Goal: Information Seeking & Learning: Learn about a topic

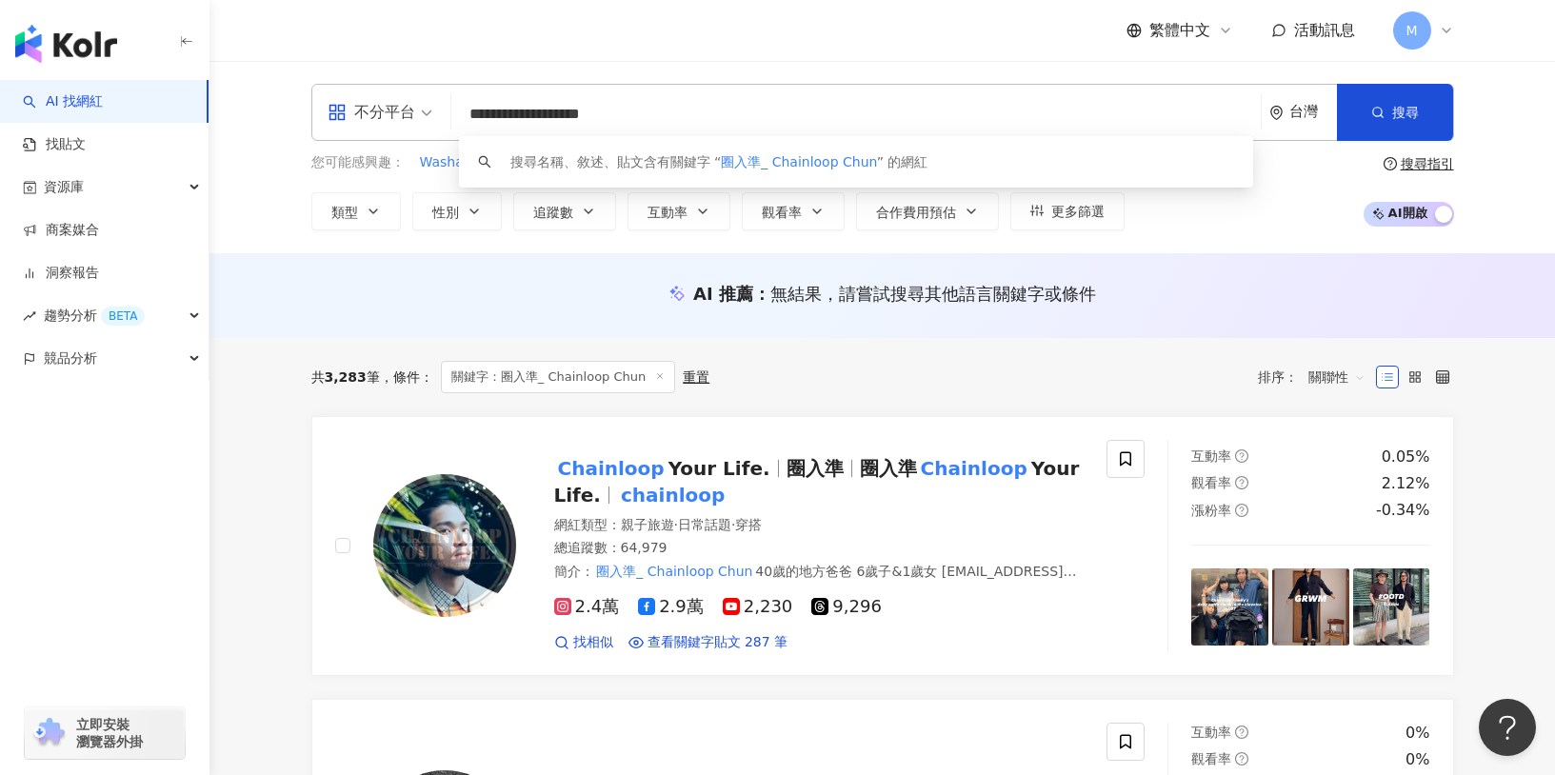
drag, startPoint x: 634, startPoint y: 113, endPoint x: 239, endPoint y: 116, distance: 395.2
click at [239, 116] on div "**********" at bounding box center [883, 157] width 1346 height 192
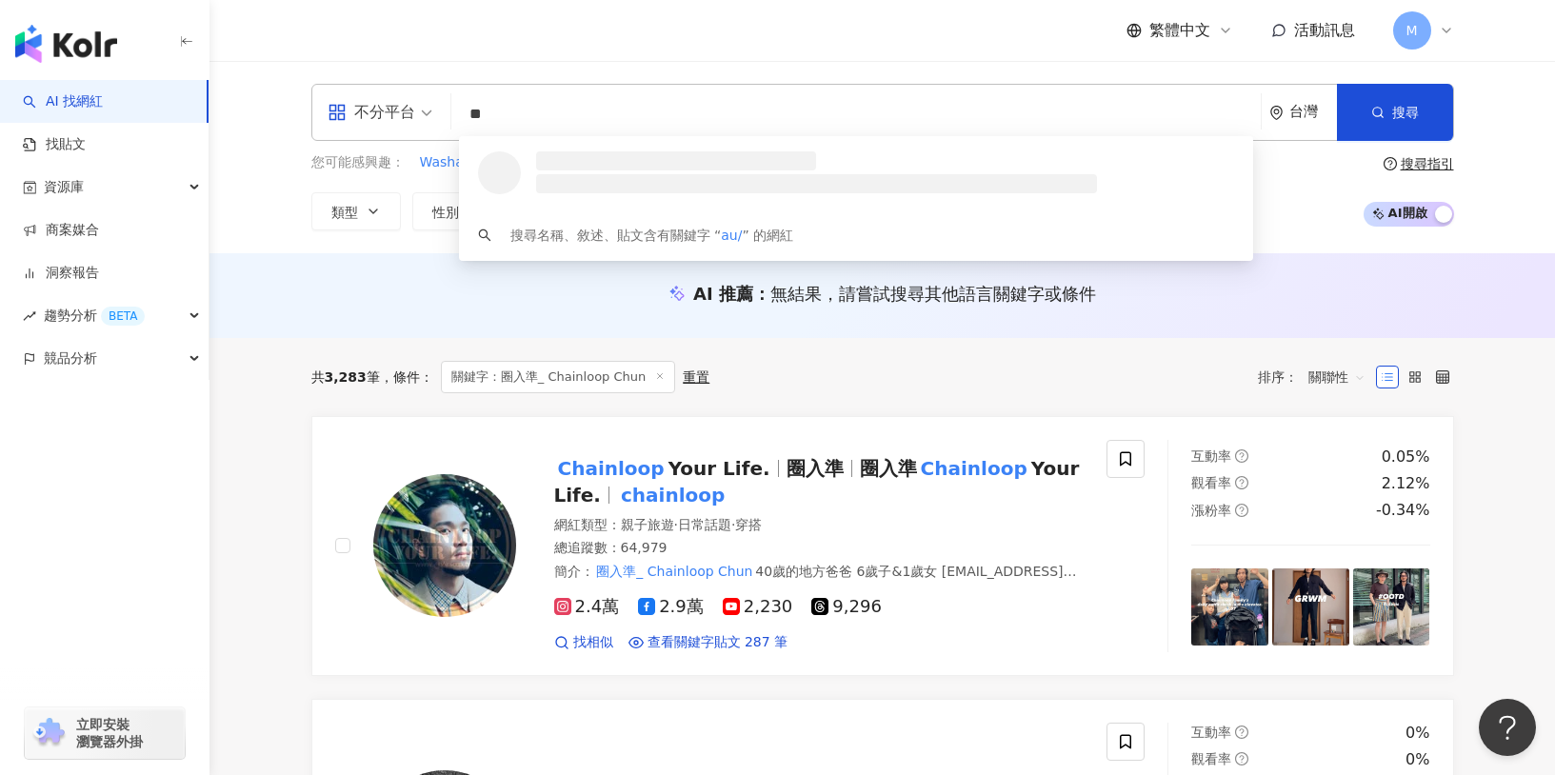
type input "*"
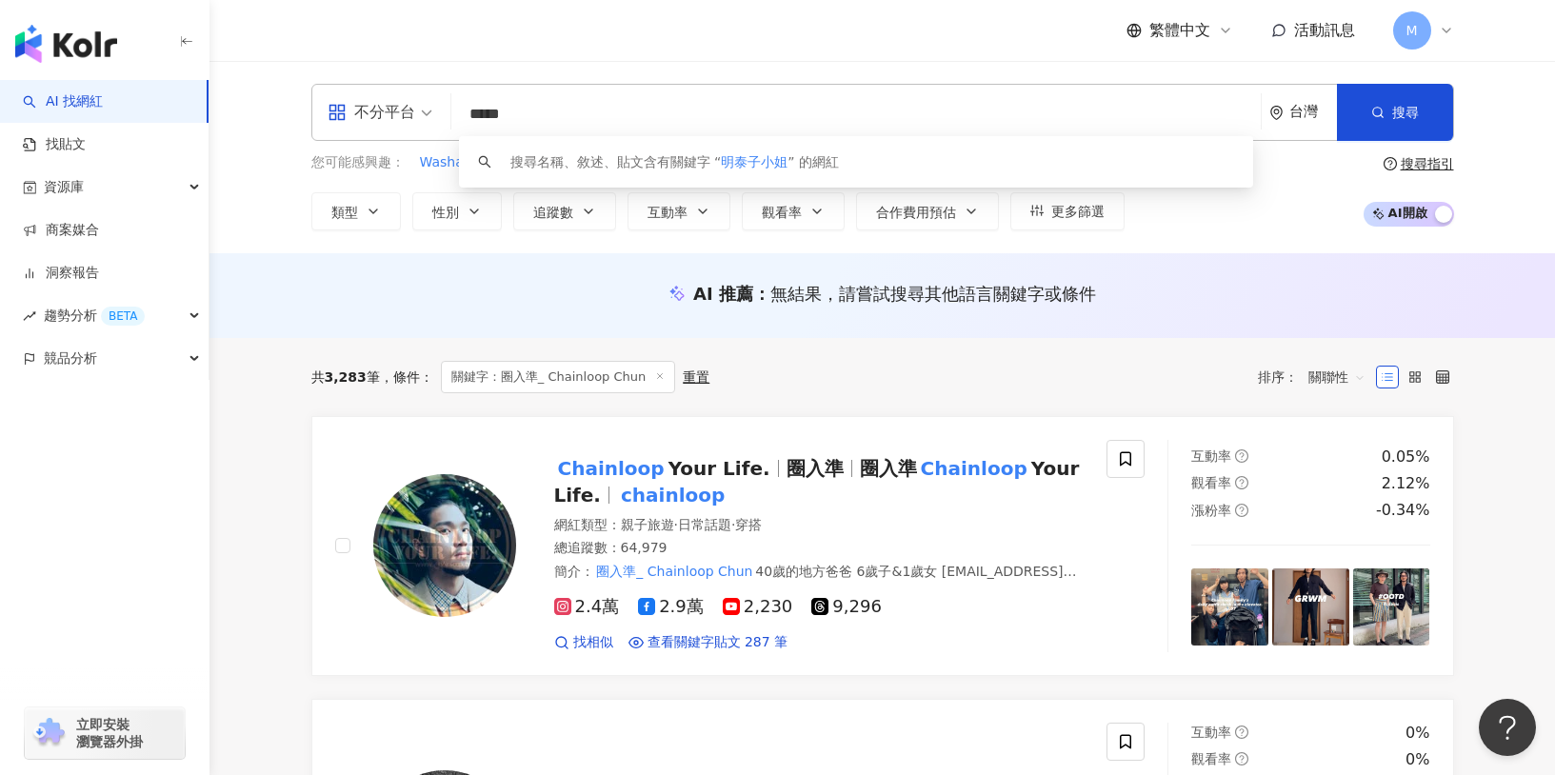
type input "*****"
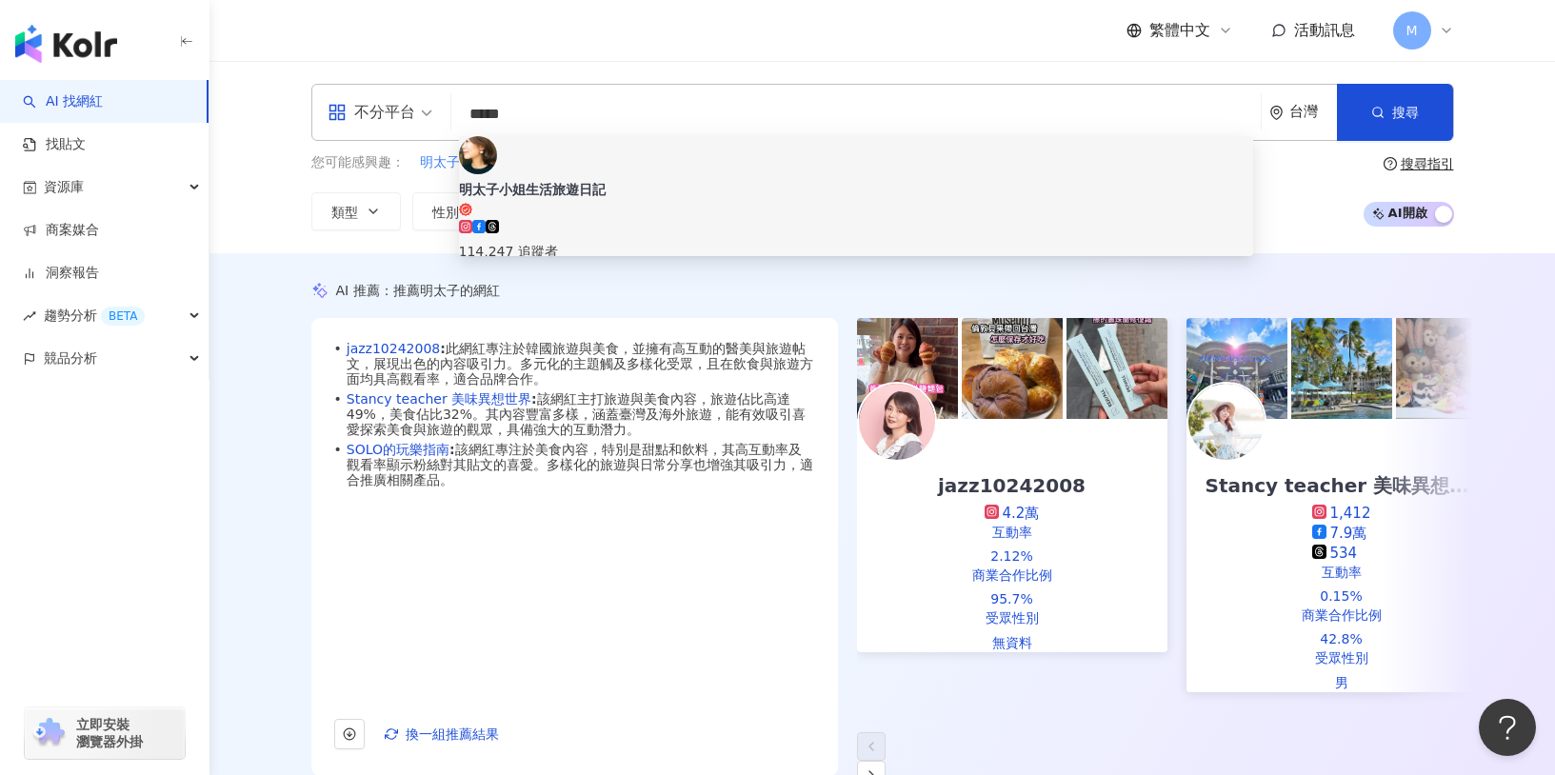
click at [673, 220] on div "114,247 追蹤者" at bounding box center [856, 241] width 794 height 42
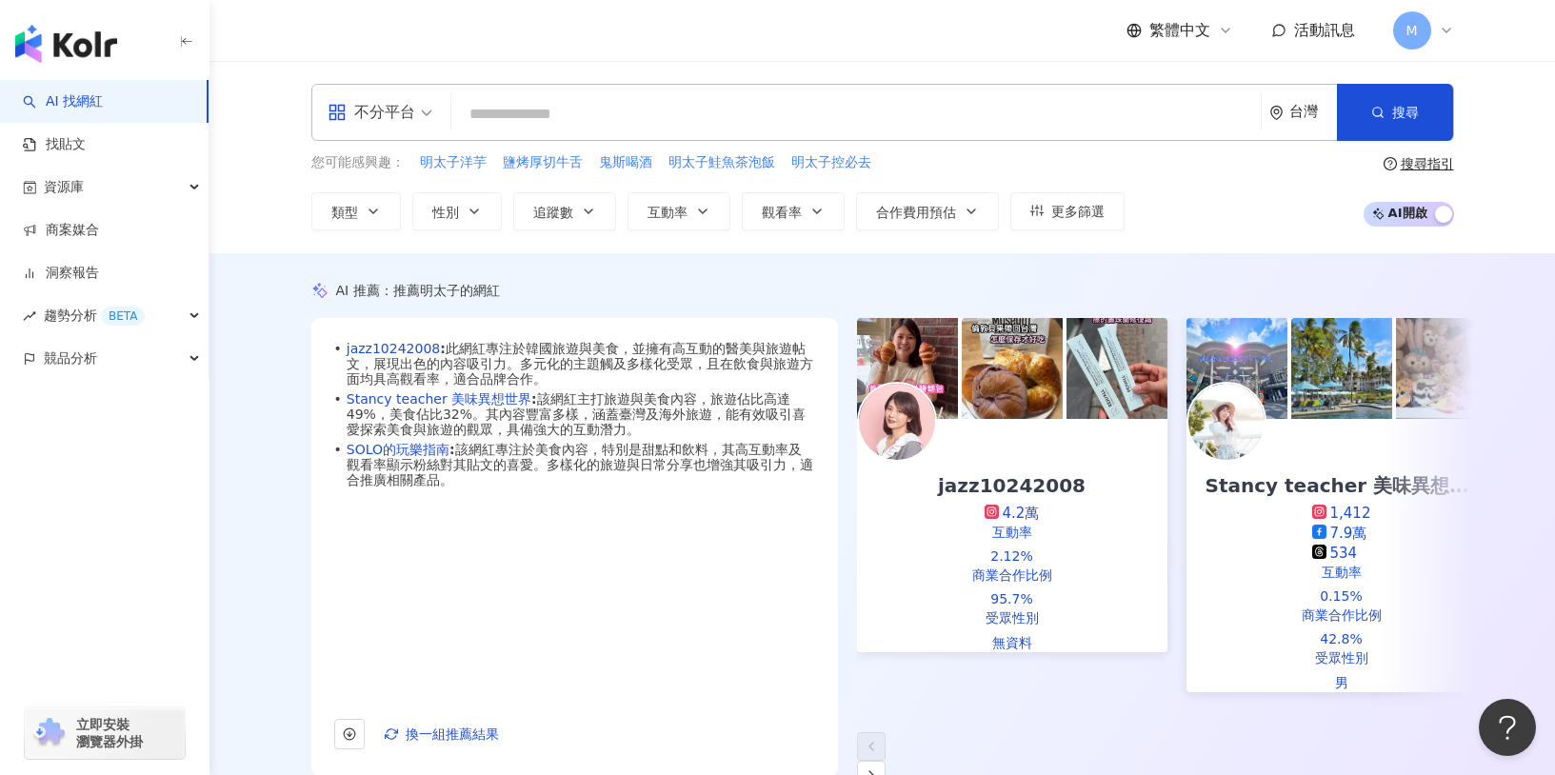
click at [533, 123] on input "search" at bounding box center [856, 114] width 794 height 36
paste input "**********"
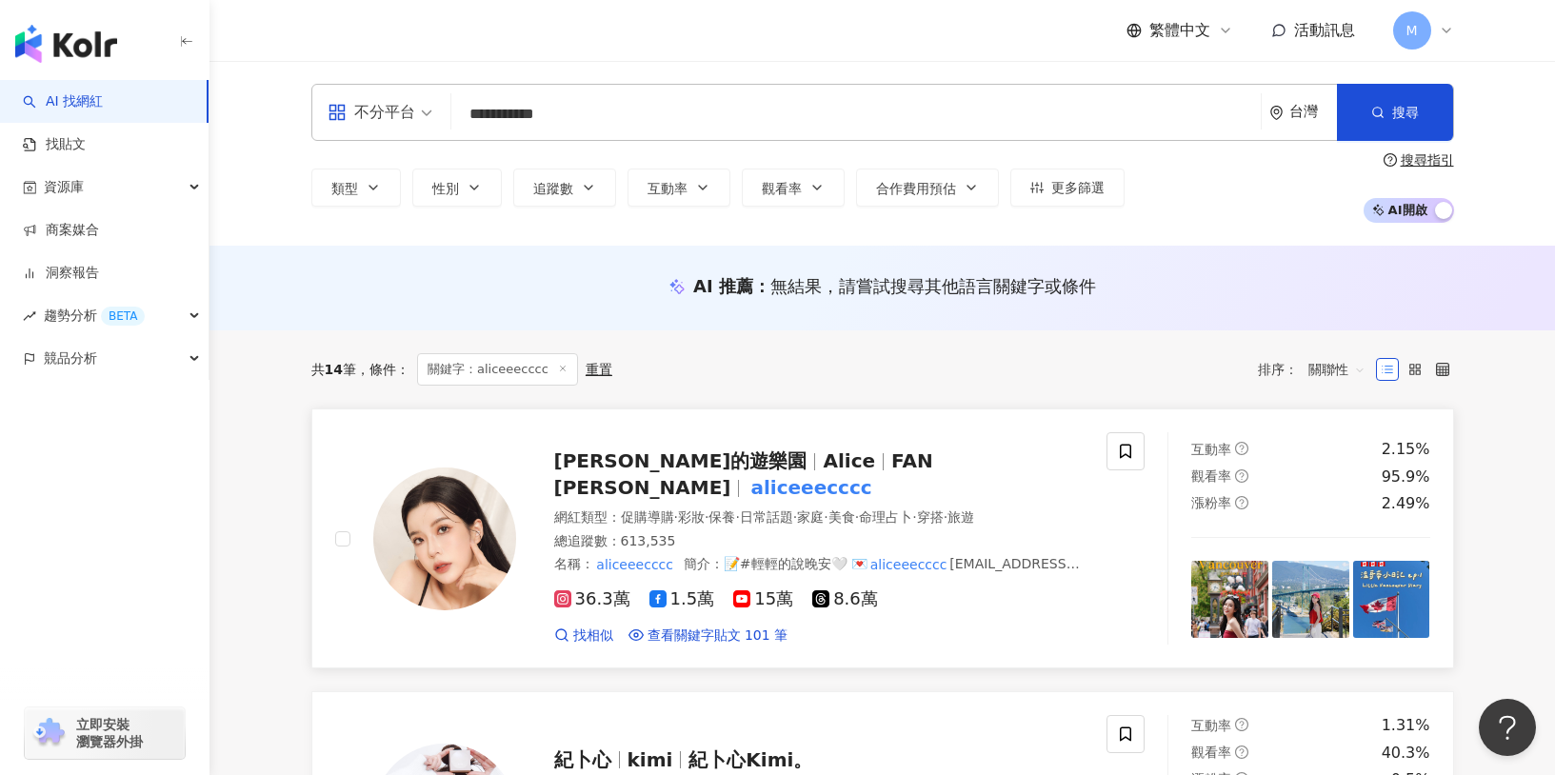
click at [684, 459] on span "愛麗絲的遊樂園" at bounding box center [680, 460] width 253 height 23
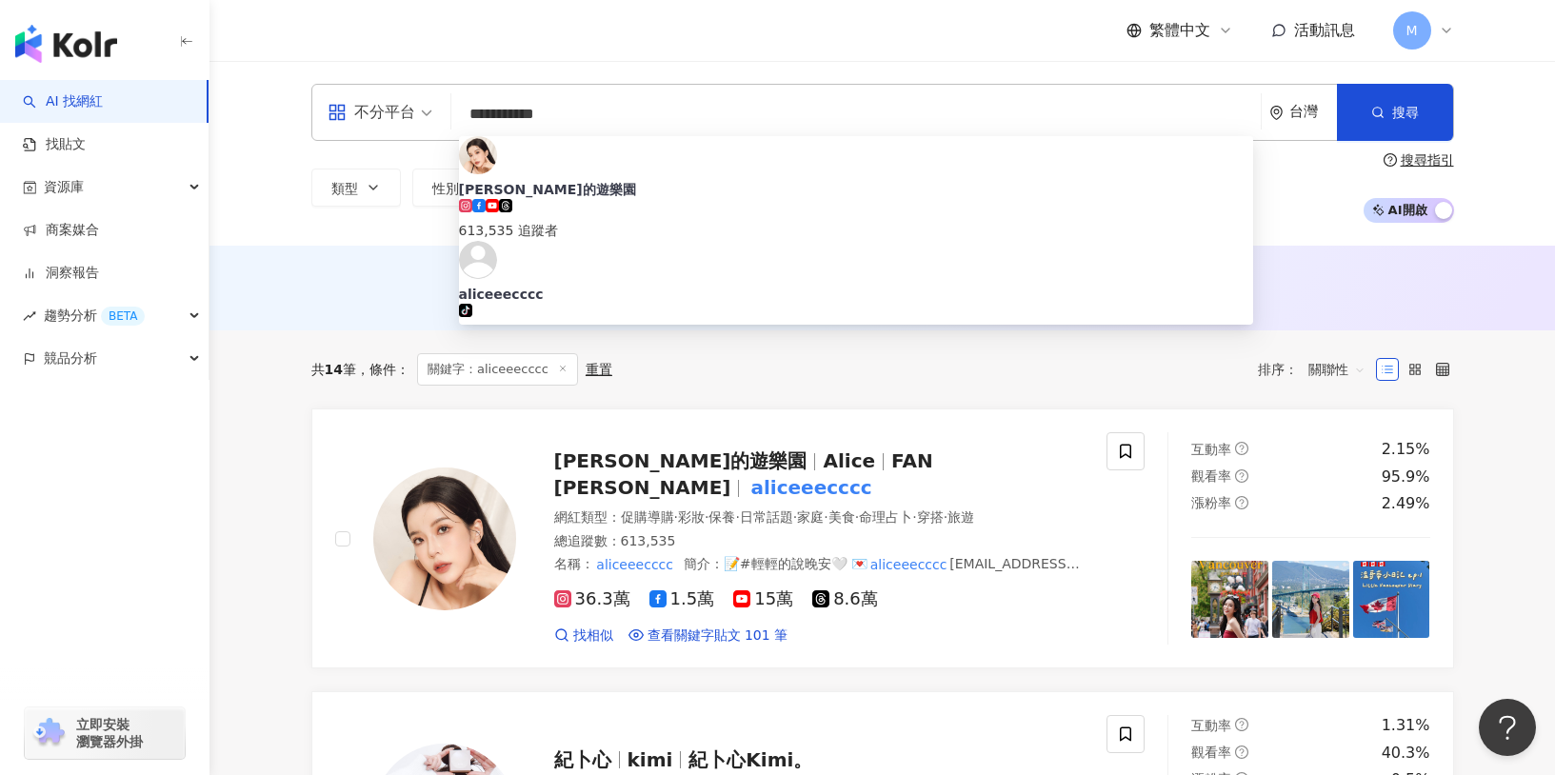
drag, startPoint x: 365, startPoint y: 150, endPoint x: 397, endPoint y: 113, distance: 48.6
click at [397, 113] on div "**********" at bounding box center [882, 112] width 1143 height 57
type input "*"
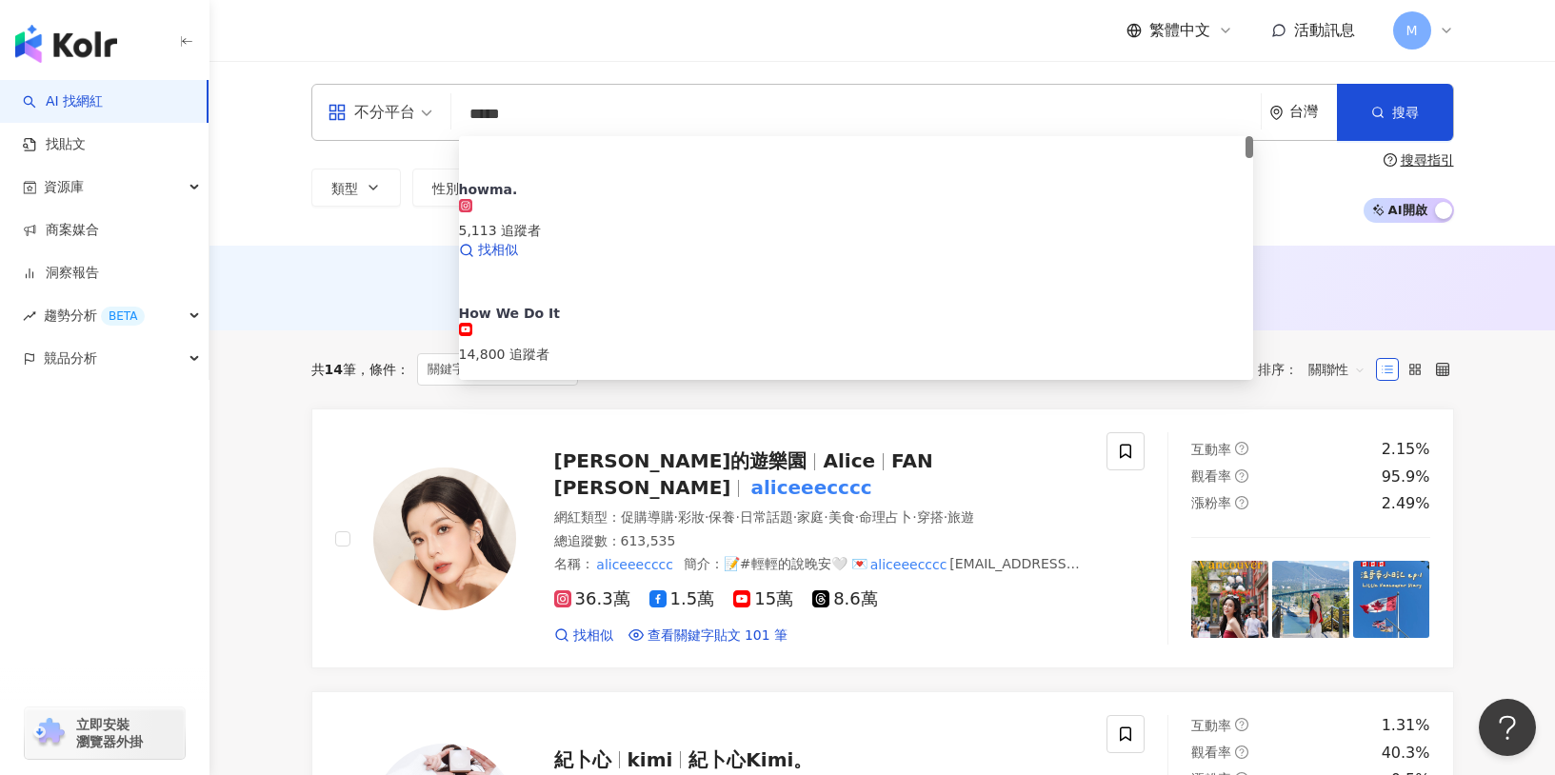
type input "******"
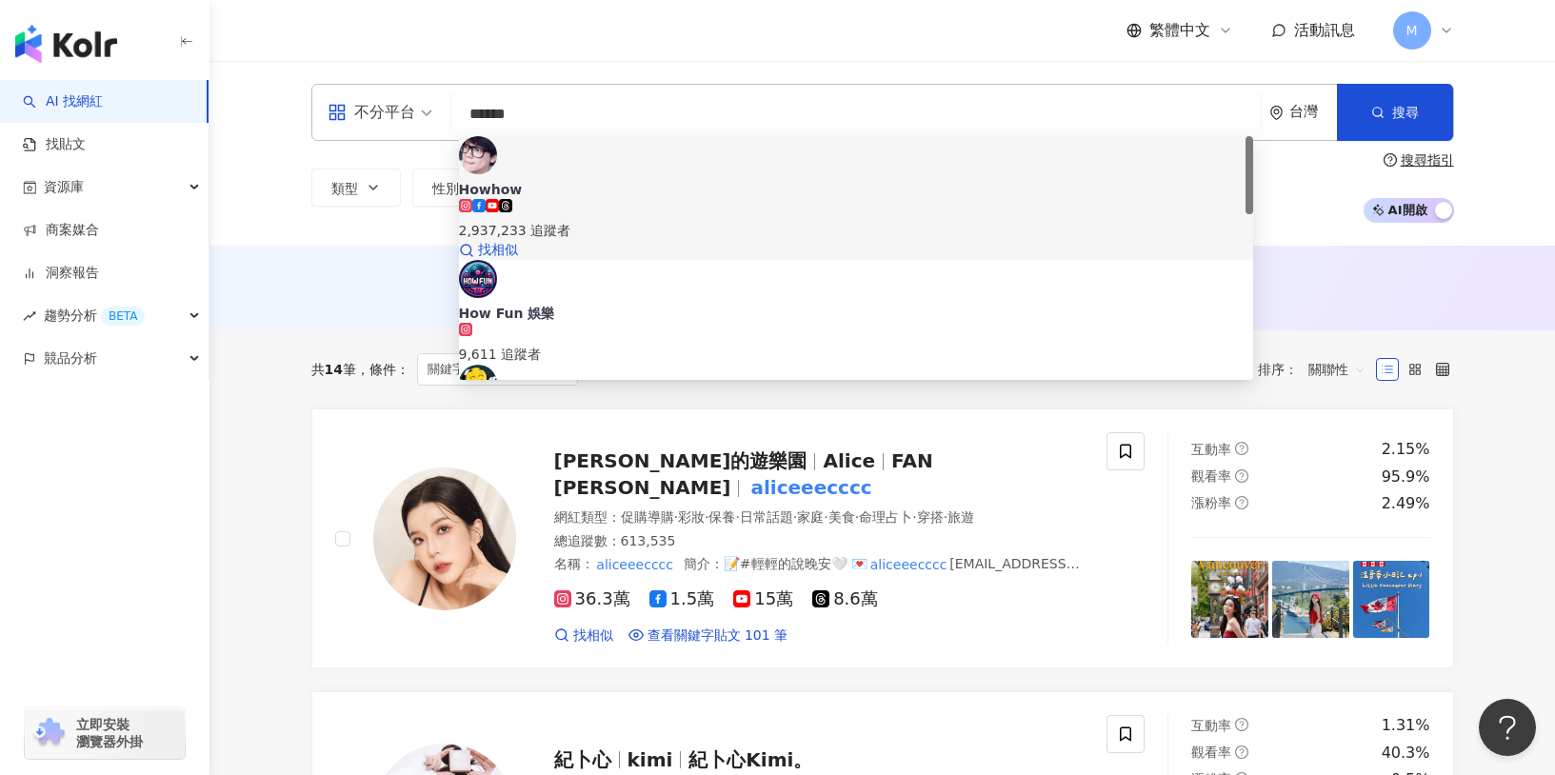
click at [472, 199] on icon at bounding box center [465, 205] width 13 height 13
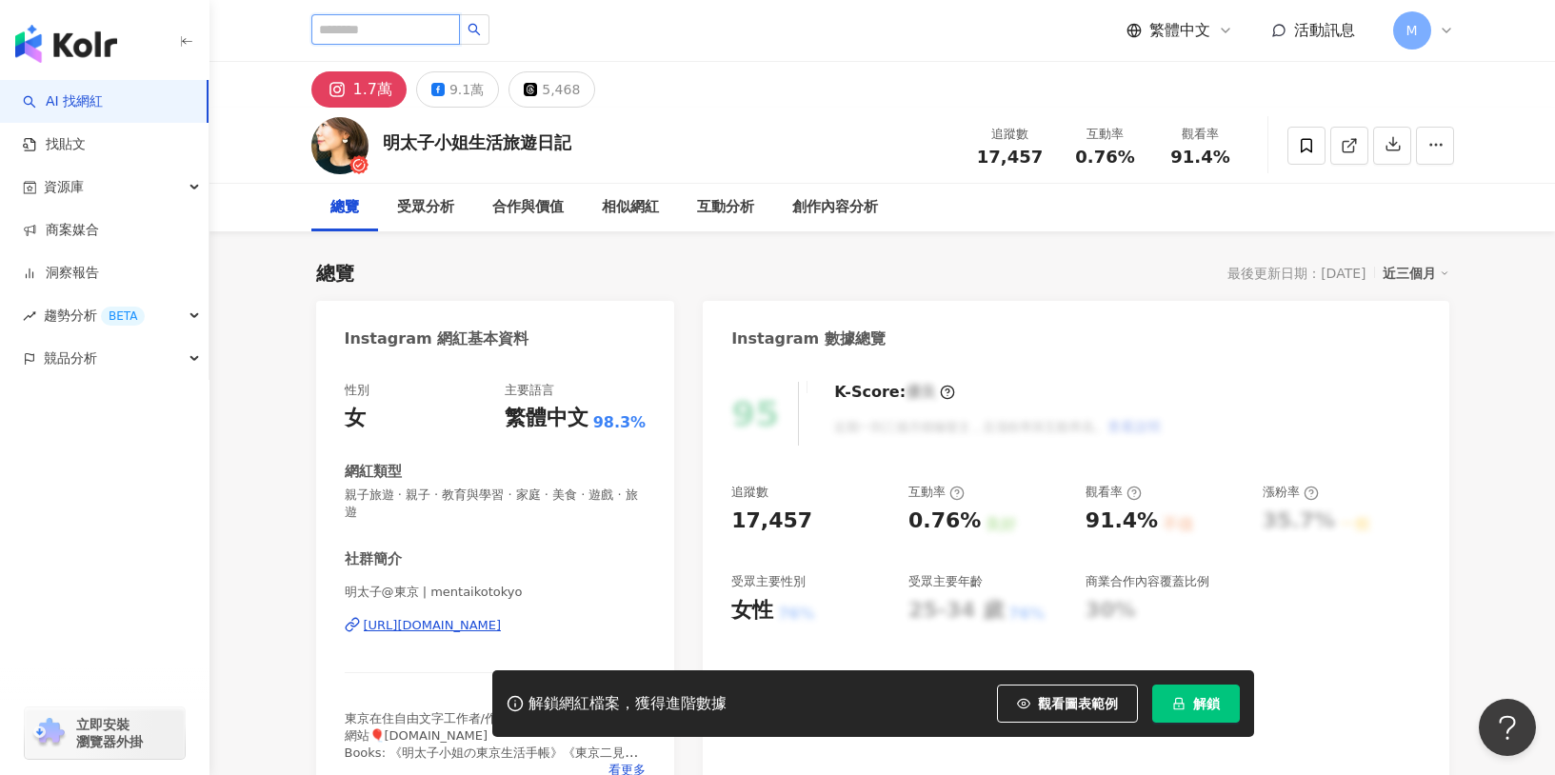
click at [403, 27] on input "search" at bounding box center [385, 29] width 149 height 30
paste input "**********"
type input "**********"
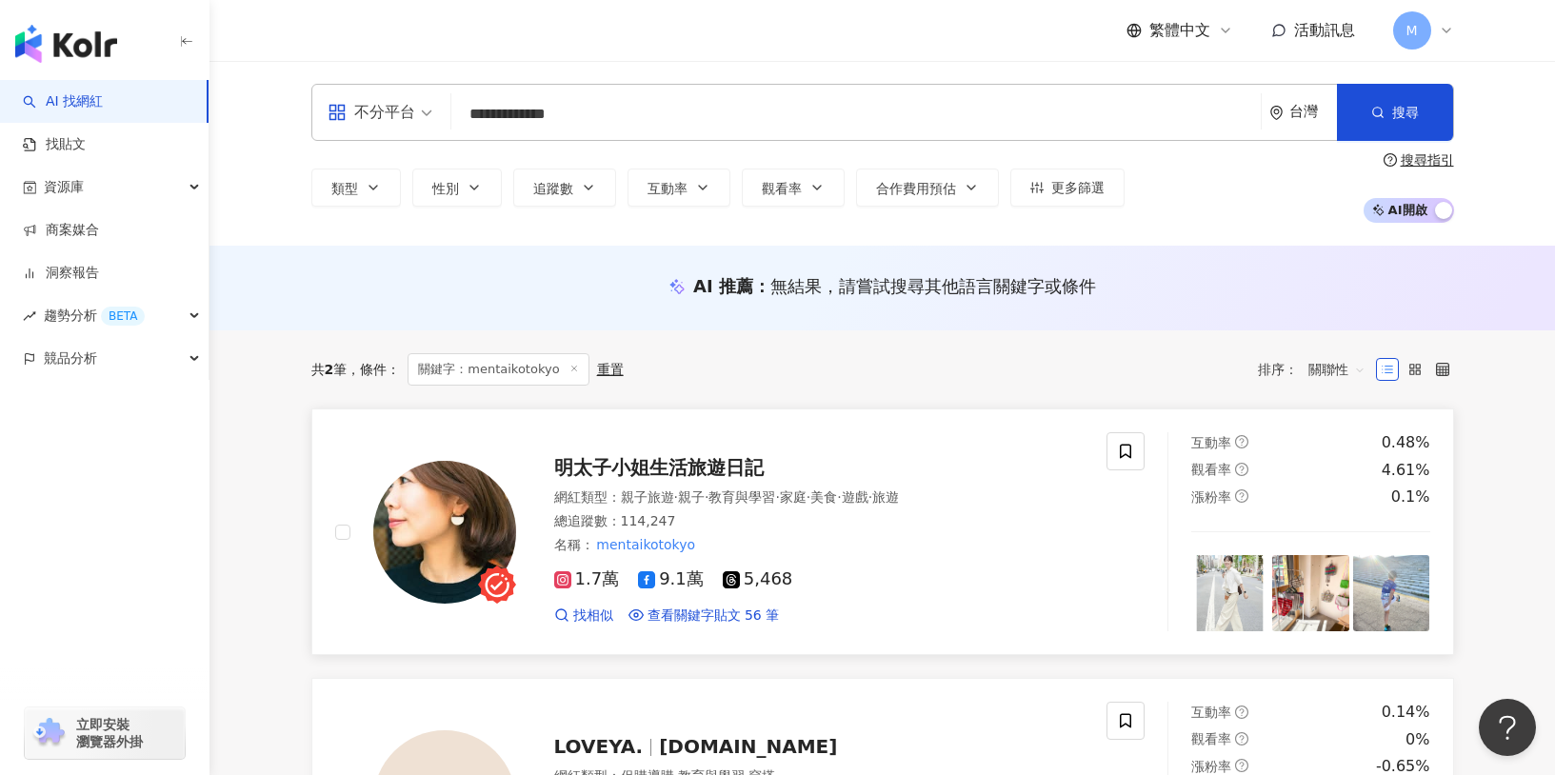
click at [729, 467] on span "明太子小姐生活旅遊日記" at bounding box center [659, 467] width 210 height 23
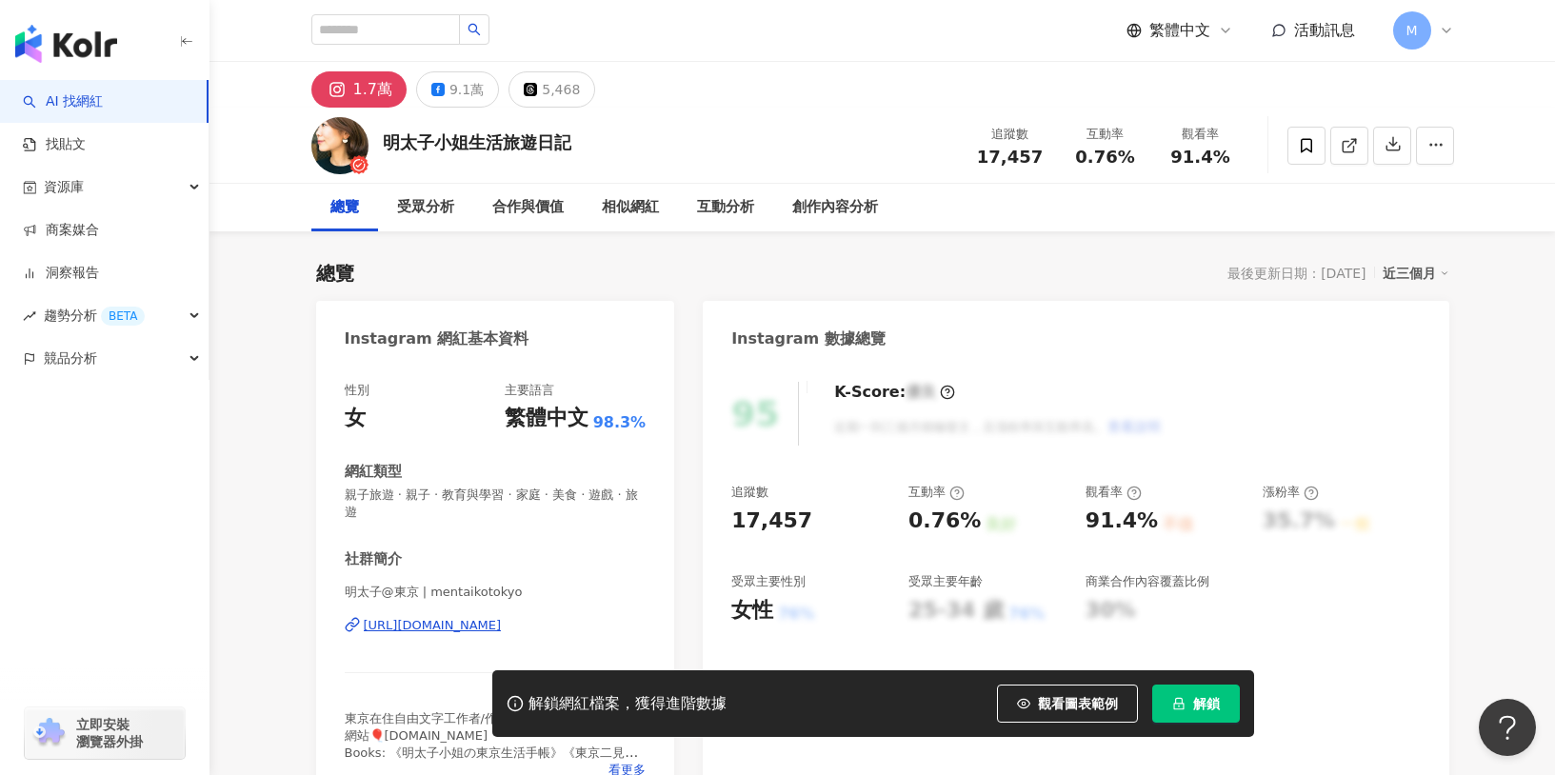
click at [1227, 709] on button "解鎖" at bounding box center [1196, 704] width 88 height 38
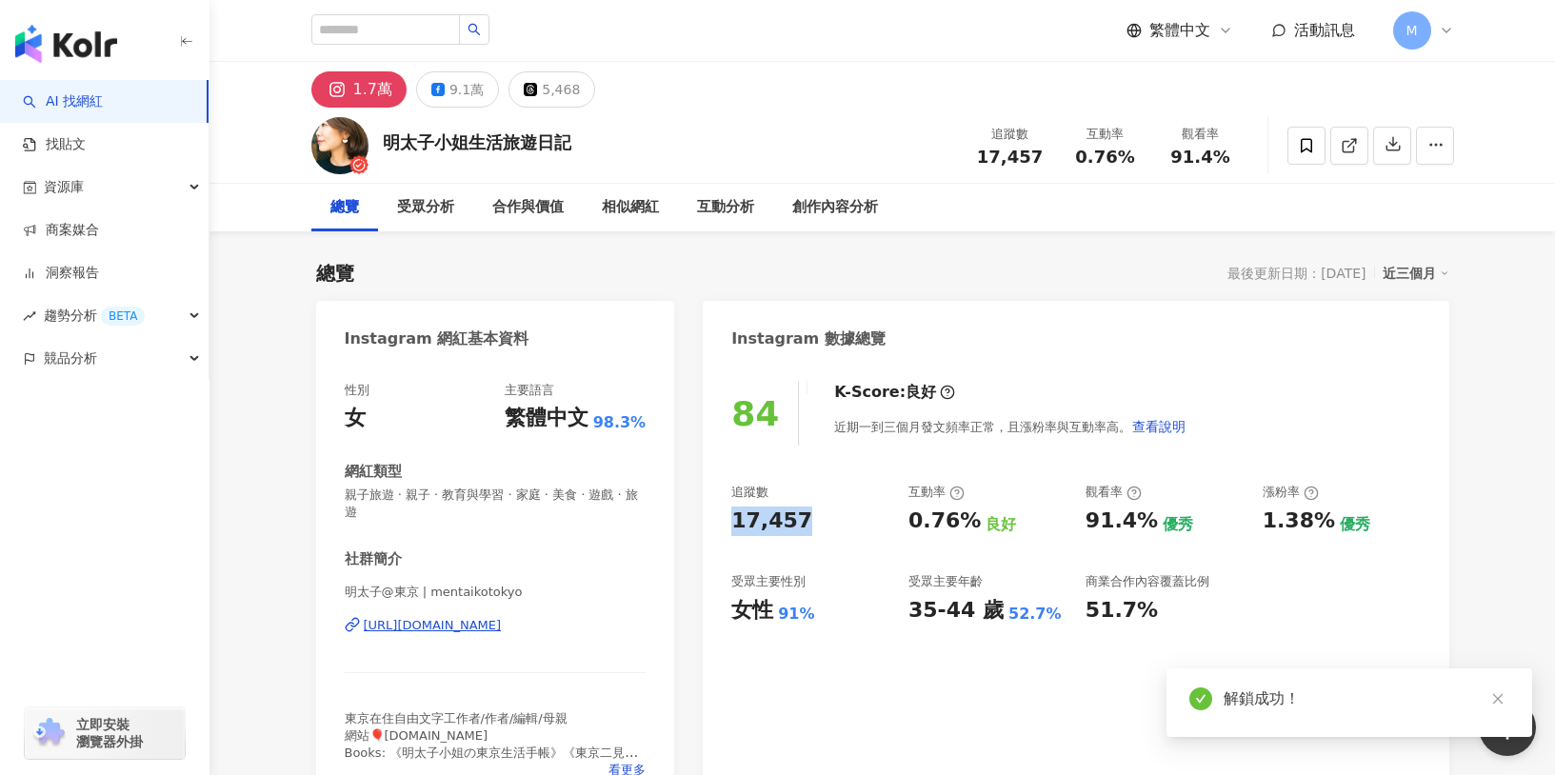
drag, startPoint x: 721, startPoint y: 514, endPoint x: 802, endPoint y: 517, distance: 81.0
click at [802, 517] on div "84 K-Score : 良好 近期一到三個月發文頻率正常，且漲粉率與互動率高。 查看說明 追蹤數 17,457 互動率 0.76% 良好 觀看率 91.4%…" at bounding box center [1076, 585] width 746 height 445
copy div "17,457"
copy div "[URL][DOMAIN_NAME]"
click at [909, 554] on div "追蹤數 17,457 互動率 0.76% 良好 觀看率 91.4% 優秀 漲粉率 1.38% 優秀 受眾主要性別 女性 91% 受眾主要年齡 35-44 歲 …" at bounding box center [1075, 554] width 689 height 141
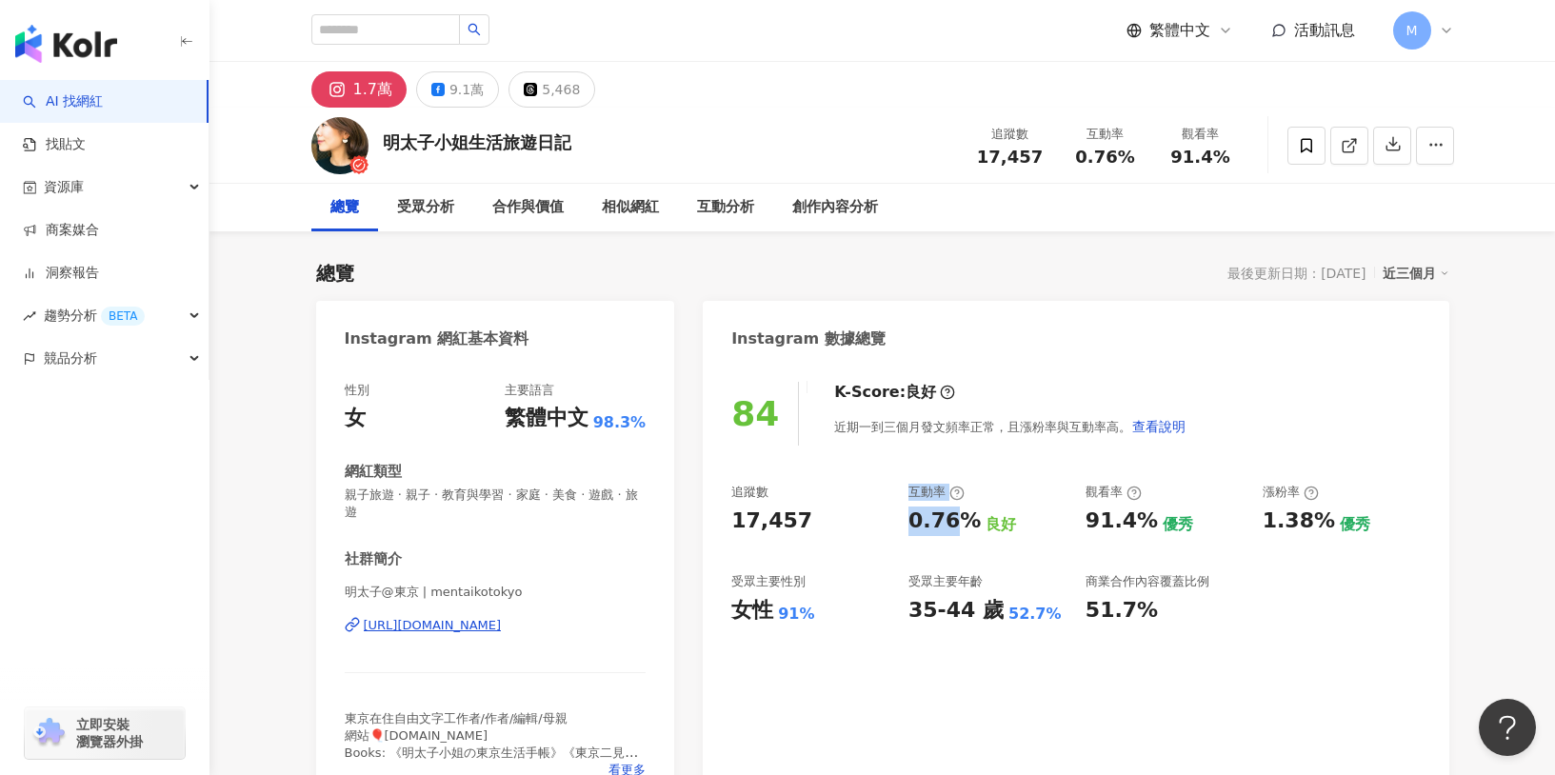
drag, startPoint x: 898, startPoint y: 515, endPoint x: 953, endPoint y: 522, distance: 55.6
click at [953, 522] on div "追蹤數 17,457 互動率 0.76% 良好 觀看率 91.4% 優秀 漲粉率 1.38% 優秀 受眾主要性別 女性 91% 受眾主要年齡 35-44 歲 …" at bounding box center [1075, 554] width 689 height 141
click at [953, 522] on div "0.76%" at bounding box center [945, 522] width 72 height 30
drag, startPoint x: 909, startPoint y: 524, endPoint x: 975, endPoint y: 526, distance: 66.7
click at [975, 526] on div "0.76% 良好" at bounding box center [988, 522] width 158 height 30
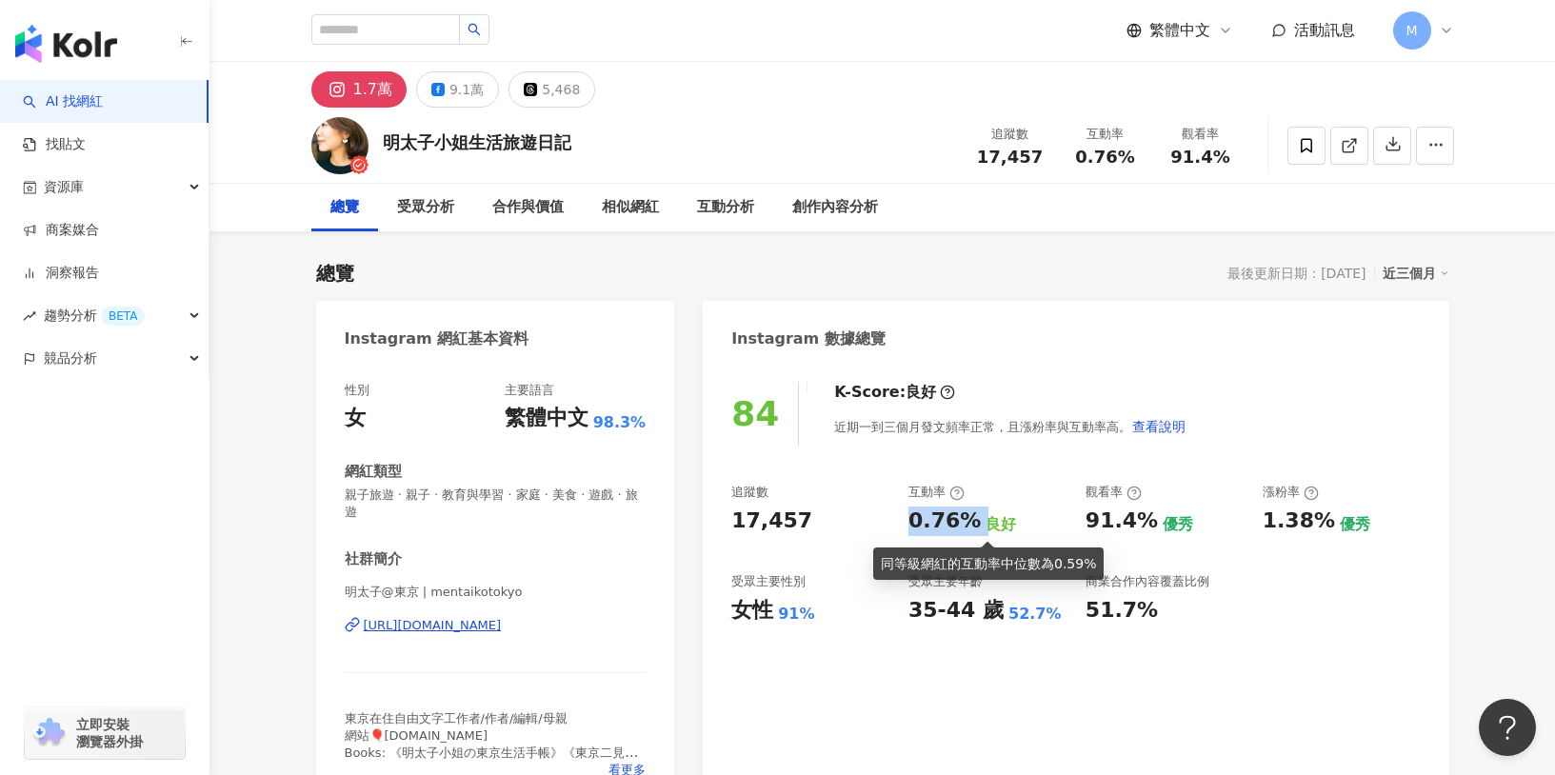
copy div "0.76%"
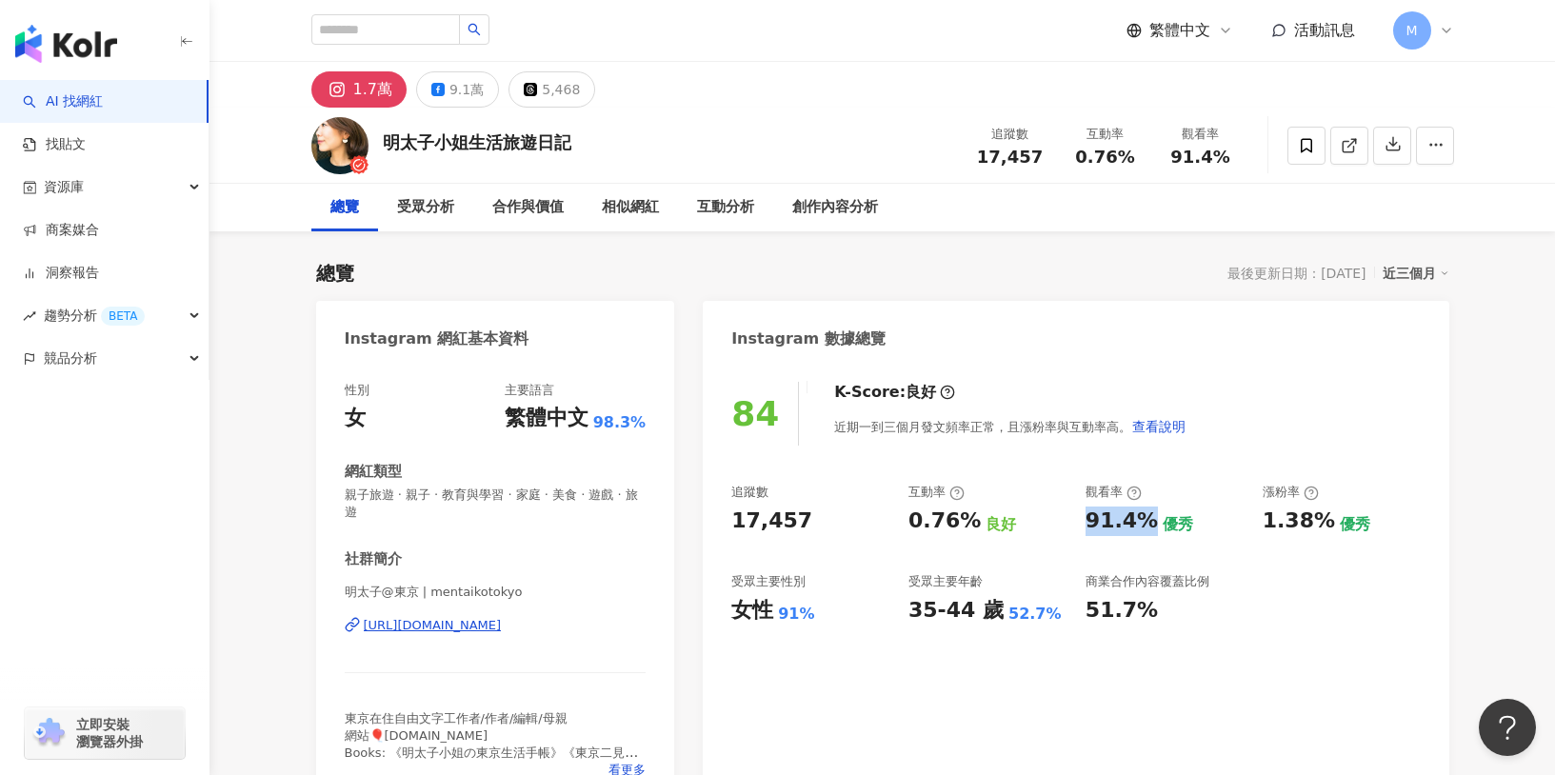
drag, startPoint x: 1082, startPoint y: 520, endPoint x: 1141, endPoint y: 523, distance: 59.1
click at [1141, 523] on div "追蹤數 17,457 互動率 0.76% 良好 觀看率 91.4% 優秀 漲粉率 1.38% 優秀 受眾主要性別 女性 91% 受眾主要年齡 35-44 歲 …" at bounding box center [1075, 554] width 689 height 141
copy div "91.4%"
click at [465, 86] on div "9.1萬" at bounding box center [466, 89] width 34 height 27
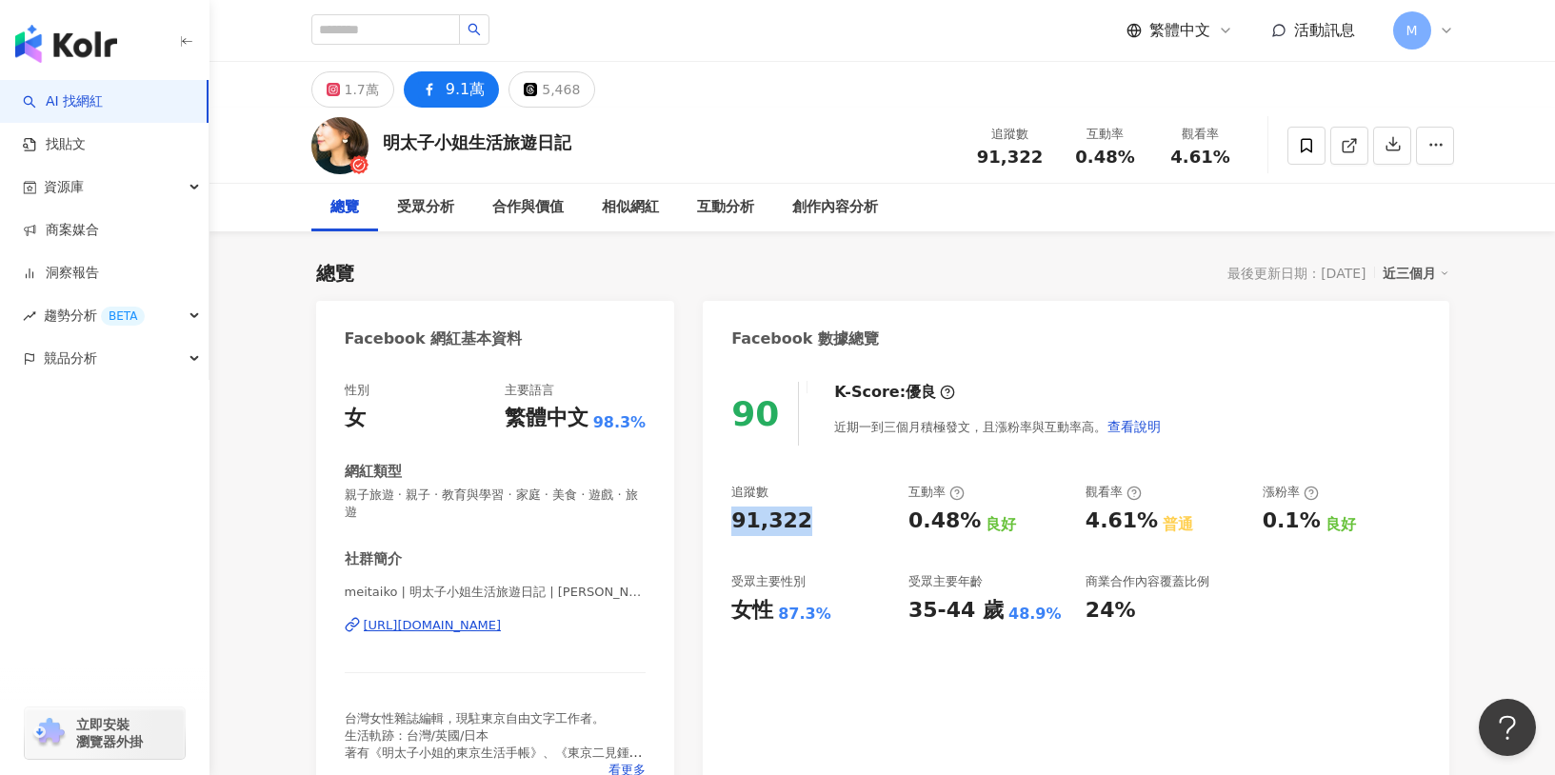
drag, startPoint x: 706, startPoint y: 525, endPoint x: 813, endPoint y: 547, distance: 109.8
click at [813, 547] on div "90 K-Score : 優良 近期一到三個月積極發文，且漲粉率與互動率高。 查看說明 追蹤數 91,322 互動率 0.48% 良好 觀看率 4.61% 普…" at bounding box center [1076, 585] width 746 height 445
click at [895, 509] on div "追蹤數 91,322 互動率 0.48% 良好 觀看率 4.61% 普通 漲粉率 0.1% 良好 受眾主要性別 女性 87.3% 受眾主要年齡 35-44 歲…" at bounding box center [1075, 554] width 689 height 141
drag, startPoint x: 902, startPoint y: 511, endPoint x: 976, endPoint y: 520, distance: 74.8
click at [976, 520] on div "追蹤數 91,322 互動率 0.48% 良好 觀看率 4.61% 普通 漲粉率 0.1% 良好 受眾主要性別 女性 87.3% 受眾主要年齡 35-44 歲…" at bounding box center [1075, 554] width 689 height 141
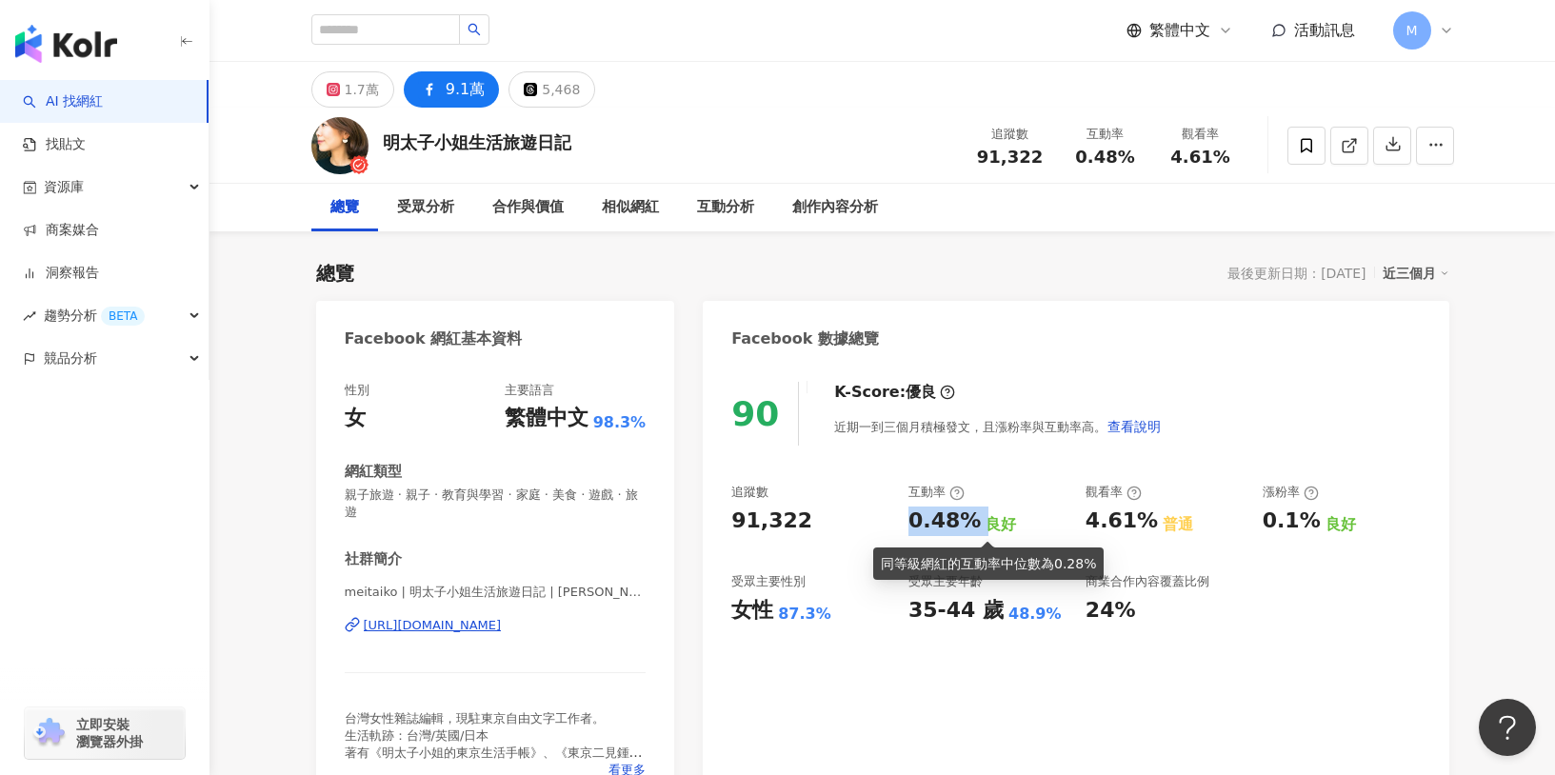
copy div "0.48%"
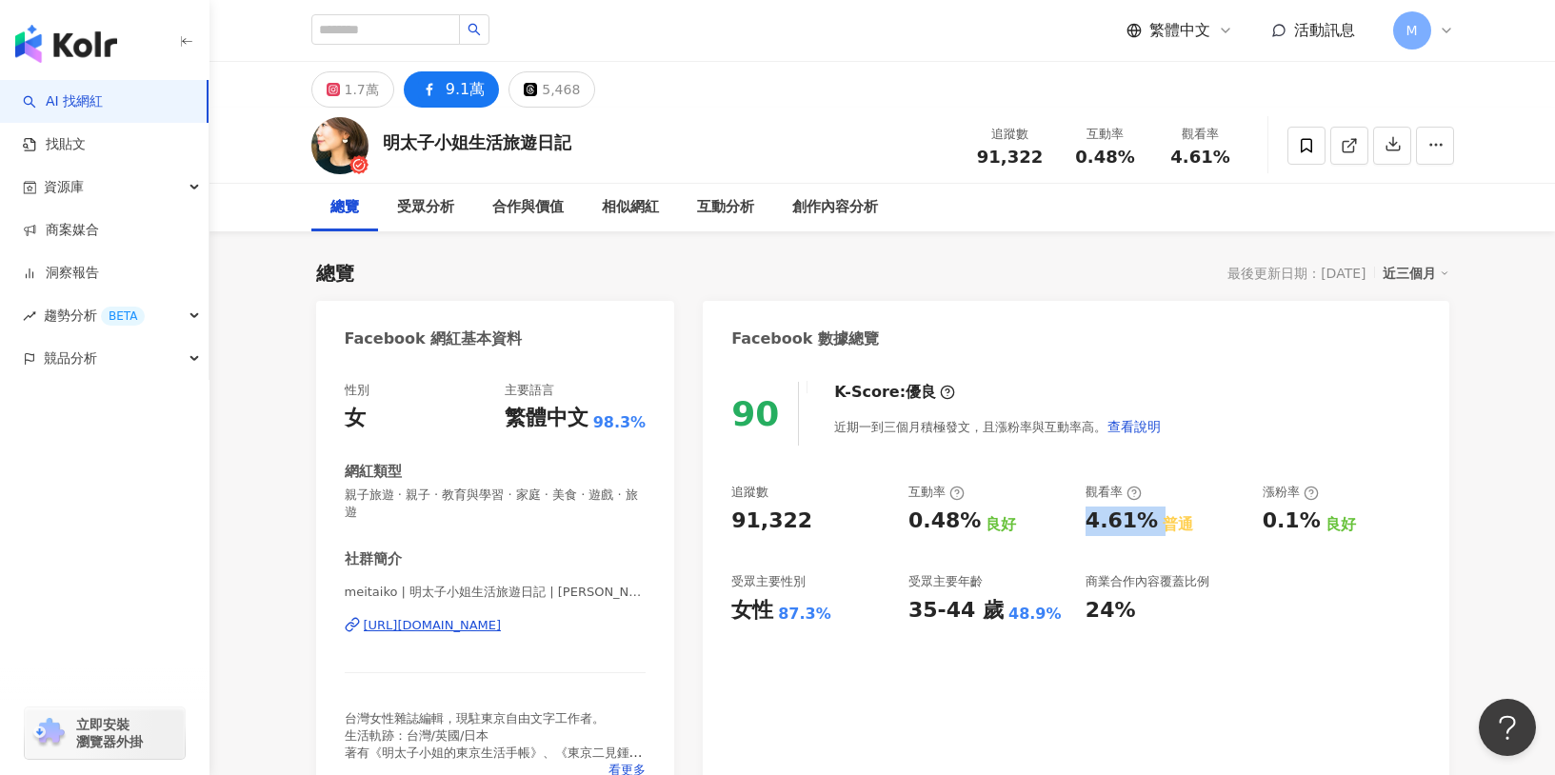
drag, startPoint x: 1076, startPoint y: 521, endPoint x: 1148, endPoint y: 521, distance: 72.4
click at [1148, 521] on div "追蹤數 91,322 互動率 0.48% 良好 觀看率 4.61% 普通 漲粉率 0.1% 良好 受眾主要性別 女性 87.3% 受眾主要年齡 35-44 歲…" at bounding box center [1075, 554] width 689 height 141
copy div "4.61%"
click at [327, 88] on icon at bounding box center [333, 89] width 13 height 13
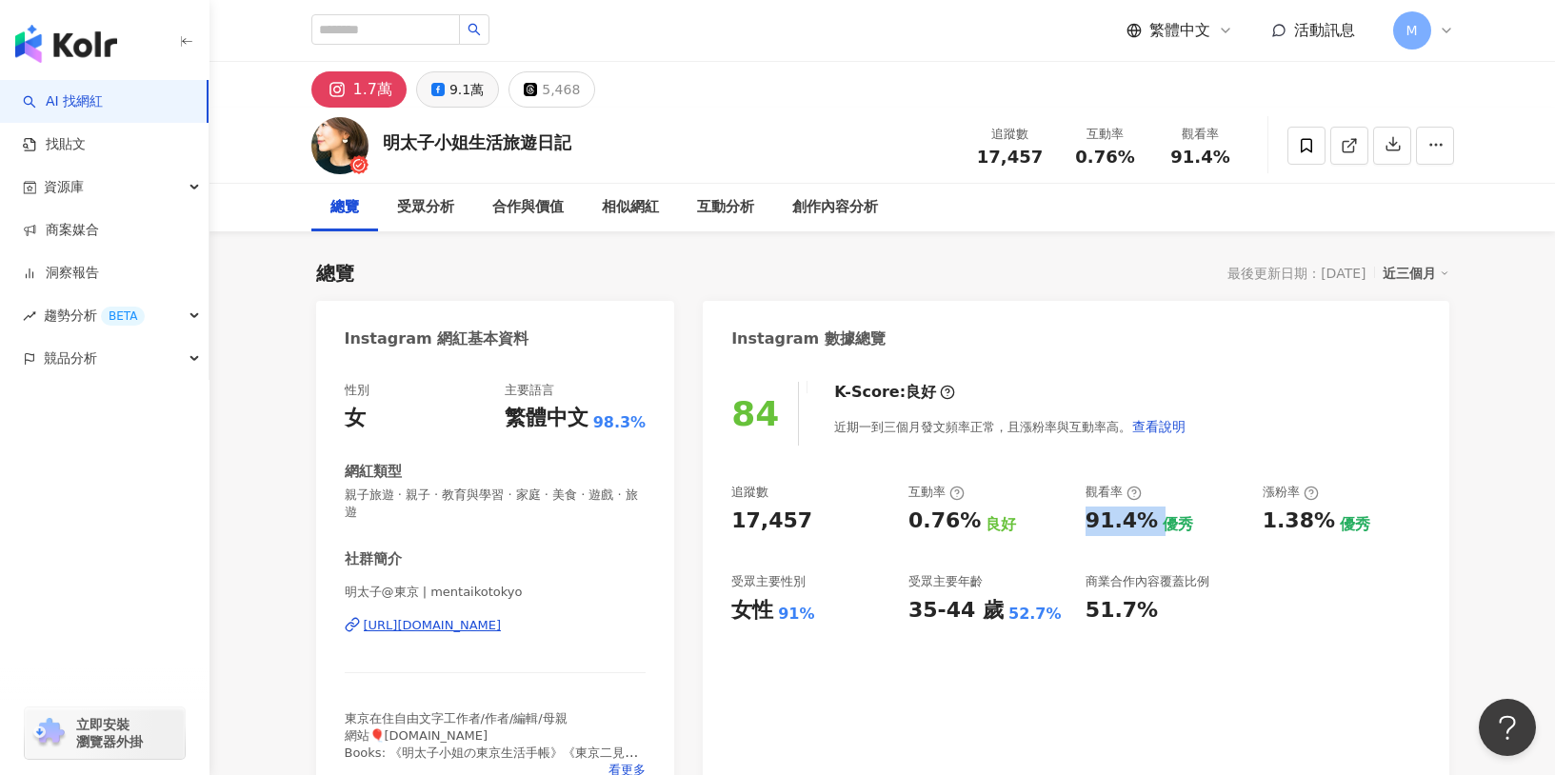
click at [443, 100] on button "9.1萬" at bounding box center [457, 89] width 83 height 36
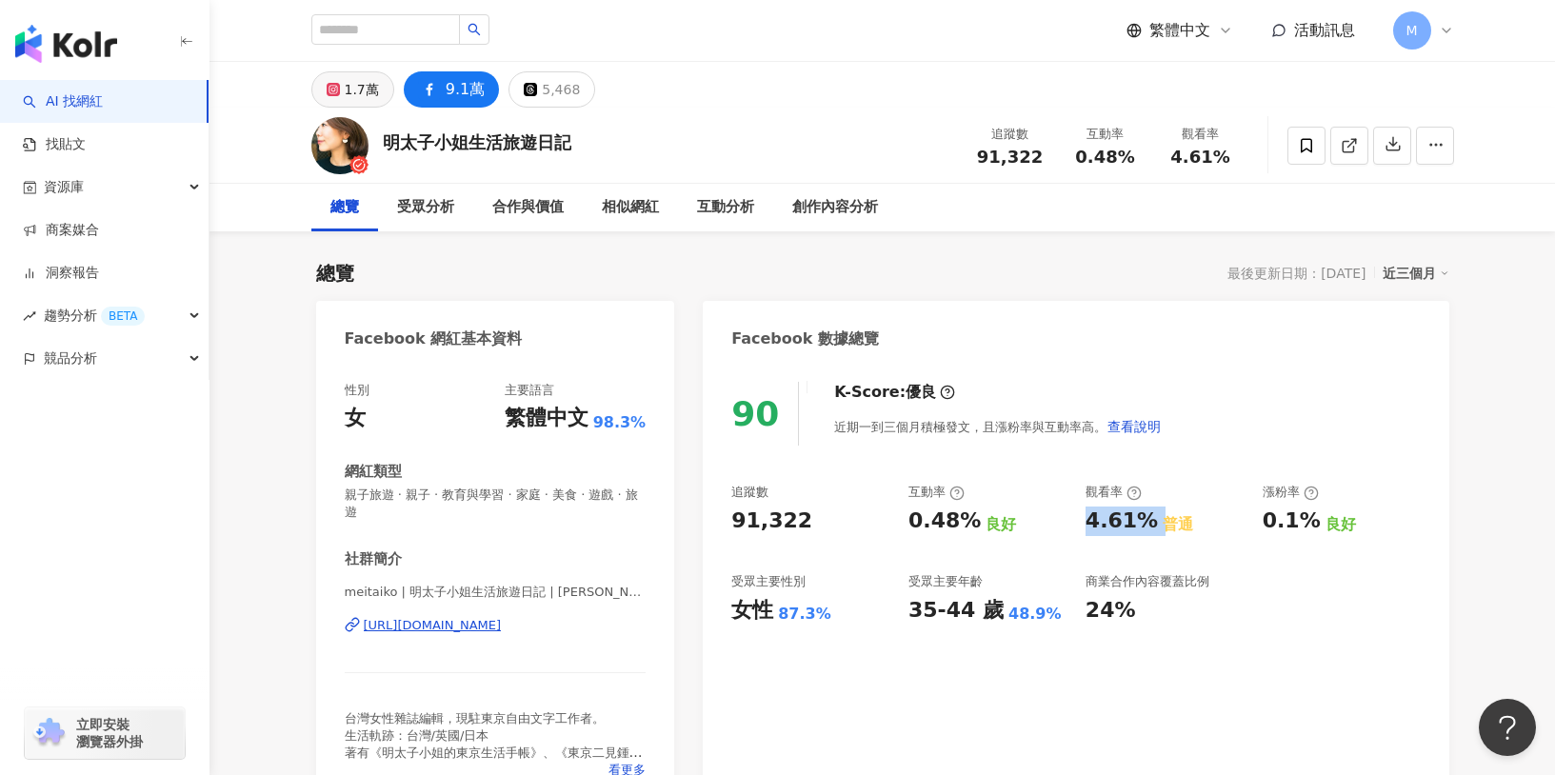
click at [355, 84] on div "1.7萬" at bounding box center [362, 89] width 34 height 27
click at [351, 79] on button "1.7萬" at bounding box center [352, 89] width 83 height 36
click at [353, 82] on div "1.7萬" at bounding box center [362, 89] width 34 height 27
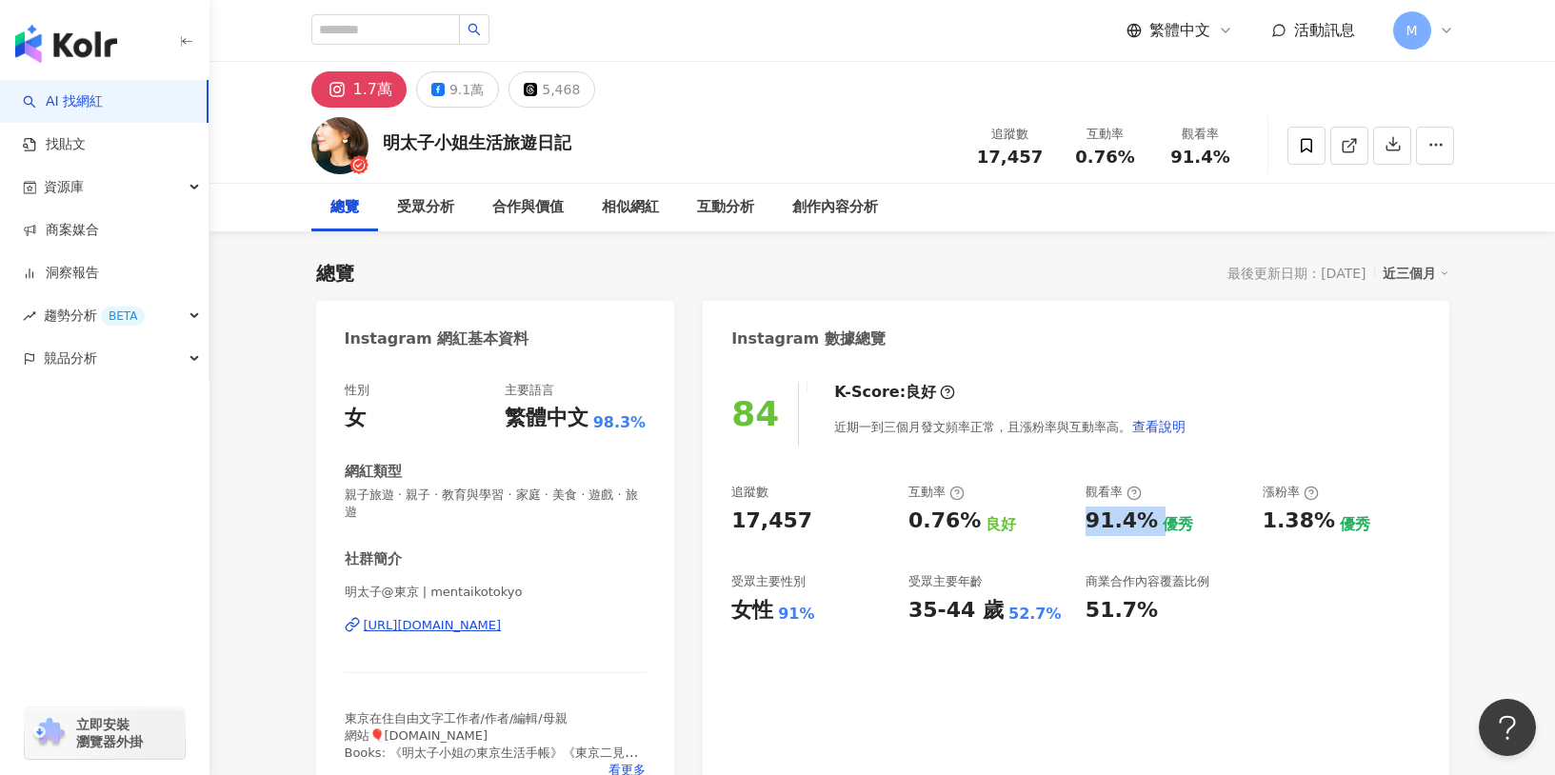
click at [494, 617] on div "https://www.instagram.com/mentaikotokyo/" at bounding box center [433, 625] width 138 height 17
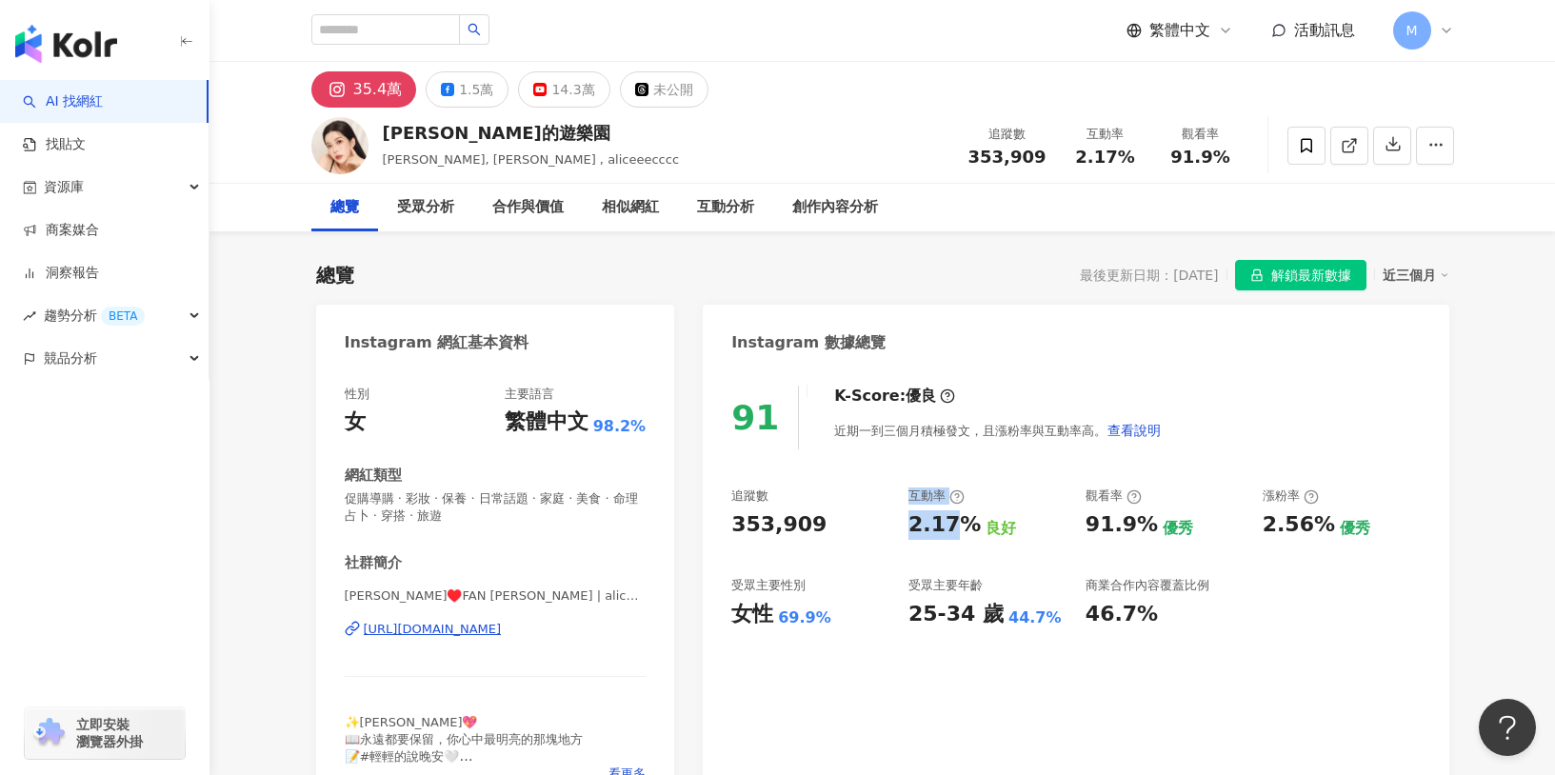
drag, startPoint x: 888, startPoint y: 514, endPoint x: 953, endPoint y: 520, distance: 66.0
click at [953, 520] on div "追蹤數 353,909 互動率 2.17% 良好 觀看率 91.9% 優秀 漲粉率 2.56% 優秀 受眾主要性別 女性 69.9% 受眾主要年齡 25-34…" at bounding box center [1075, 558] width 689 height 141
click at [962, 522] on div "2.17%" at bounding box center [945, 525] width 72 height 30
drag, startPoint x: 965, startPoint y: 523, endPoint x: 906, endPoint y: 523, distance: 59.0
click at [906, 523] on div "追蹤數 353,909 互動率 2.17% 良好 觀看率 91.9% 優秀 漲粉率 2.56% 優秀 受眾主要性別 女性 69.9% 受眾主要年齡 25-34…" at bounding box center [1075, 558] width 689 height 141
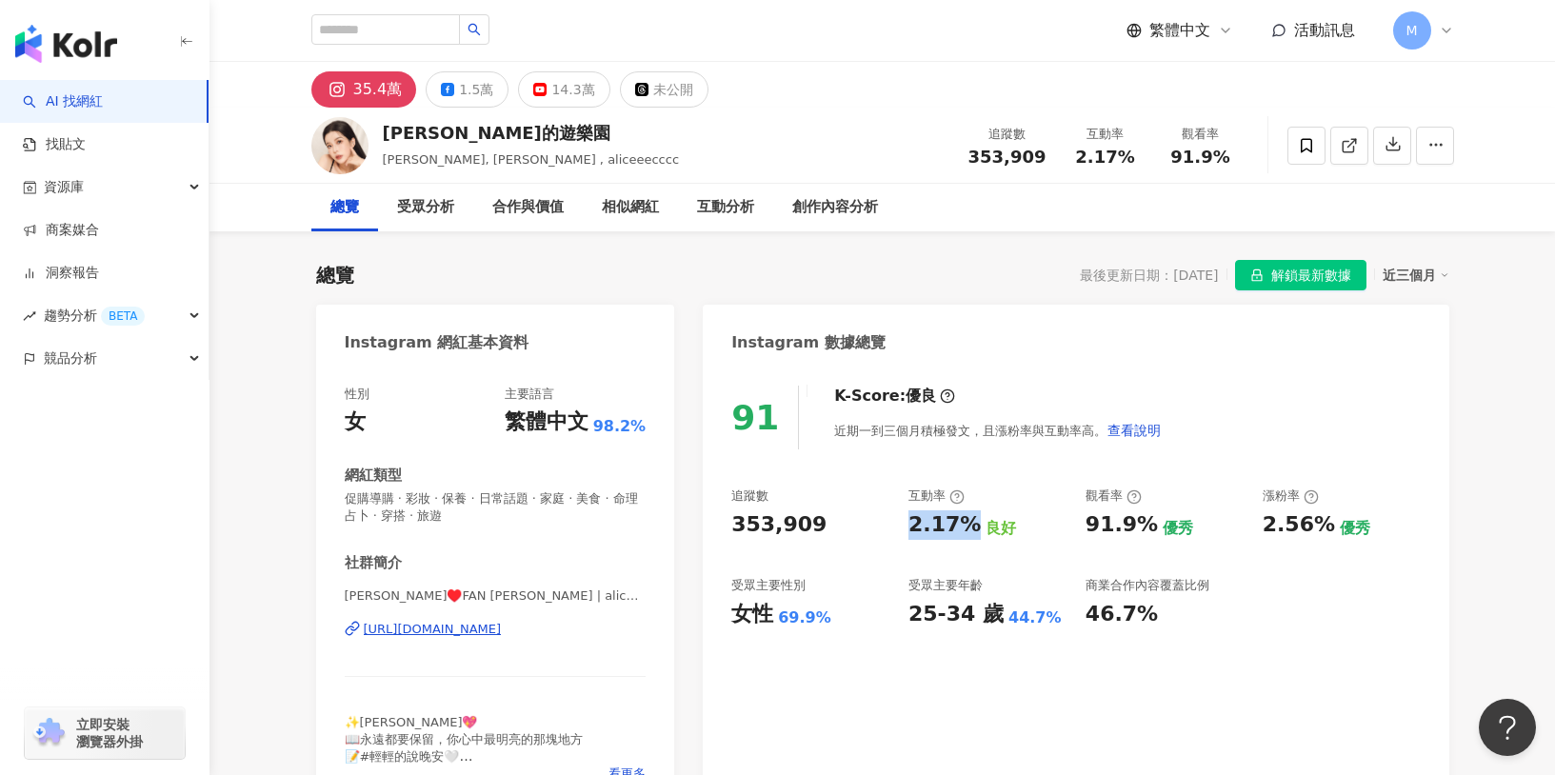
copy div "2.17%"
click at [1075, 521] on div "追蹤數 353,909 互動率 2.17% 良好 觀看率 91.9% 優秀 漲粉率 2.56% 優秀 受眾主要性別 女性 69.9% 受眾主要年齡 25-34…" at bounding box center [1075, 558] width 689 height 141
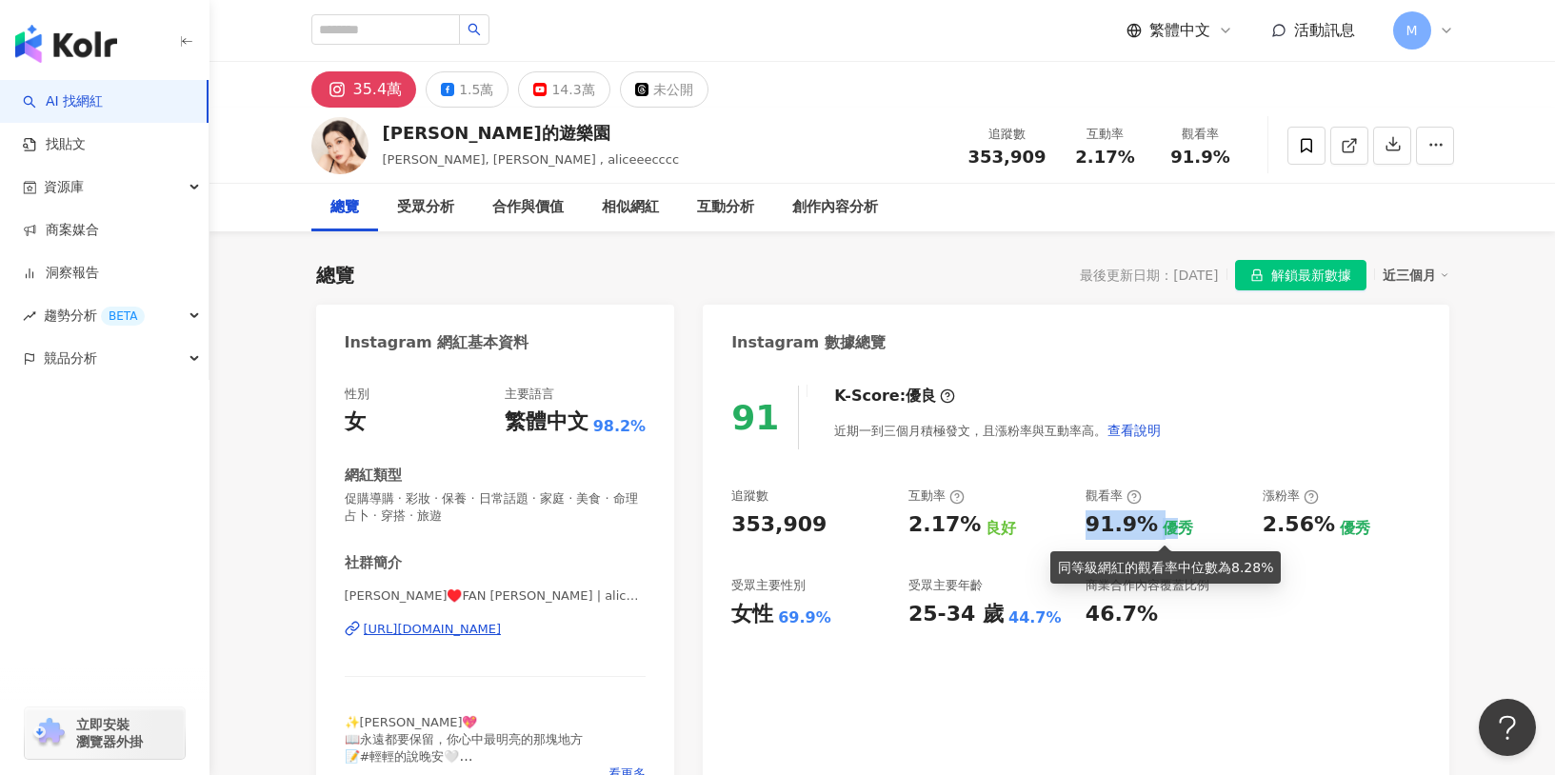
drag, startPoint x: 1078, startPoint y: 522, endPoint x: 1162, endPoint y: 539, distance: 85.5
click at [1162, 539] on div "追蹤數 353,909 互動率 2.17% 良好 觀看率 91.9% 優秀 漲粉率 2.56% 優秀 受眾主要性別 女性 69.9% 受眾主要年齡 25-34…" at bounding box center [1075, 558] width 689 height 141
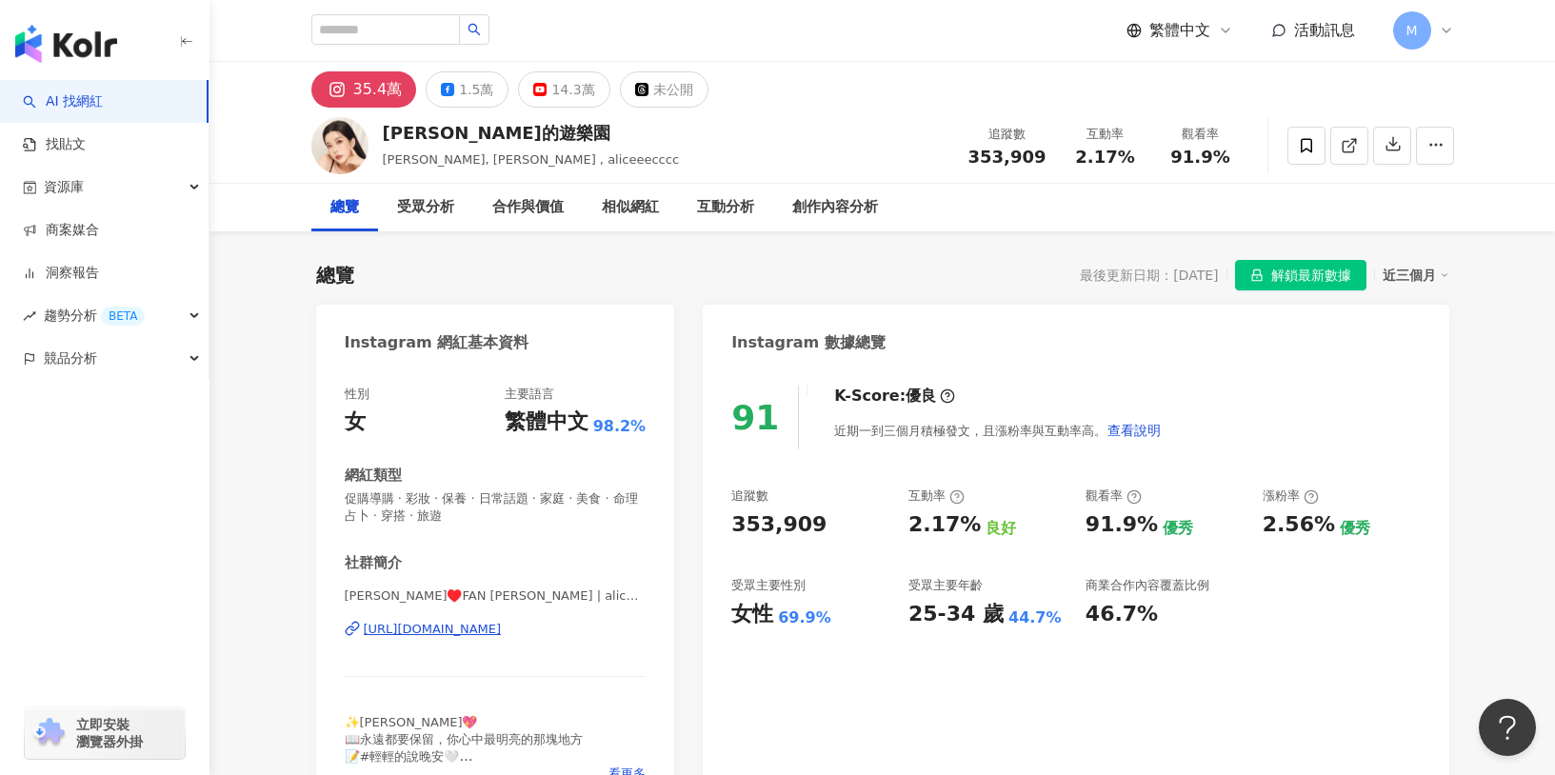
click at [1144, 530] on div "91.9%" at bounding box center [1122, 525] width 72 height 30
drag, startPoint x: 1146, startPoint y: 530, endPoint x: 1080, endPoint y: 524, distance: 66.0
click at [1080, 524] on div "追蹤數 353,909 互動率 2.17% 良好 觀看率 91.9% 優秀 漲粉率 2.56% 優秀 受眾主要性別 女性 69.9% 受眾主要年齡 25-34…" at bounding box center [1075, 558] width 689 height 141
copy div "91.9%"
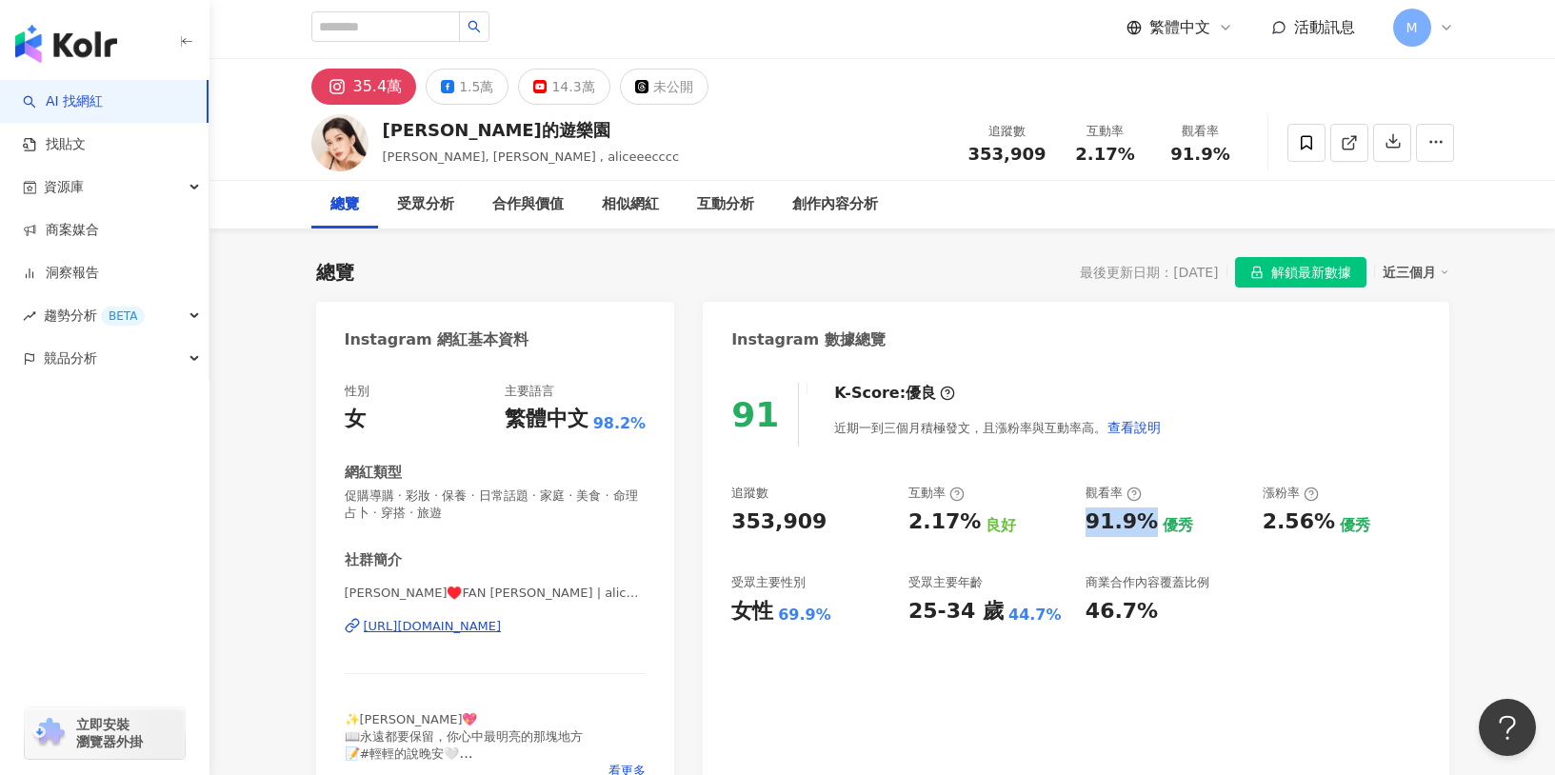
scroll to position [4, 0]
click at [484, 80] on div "1.5萬" at bounding box center [476, 85] width 34 height 27
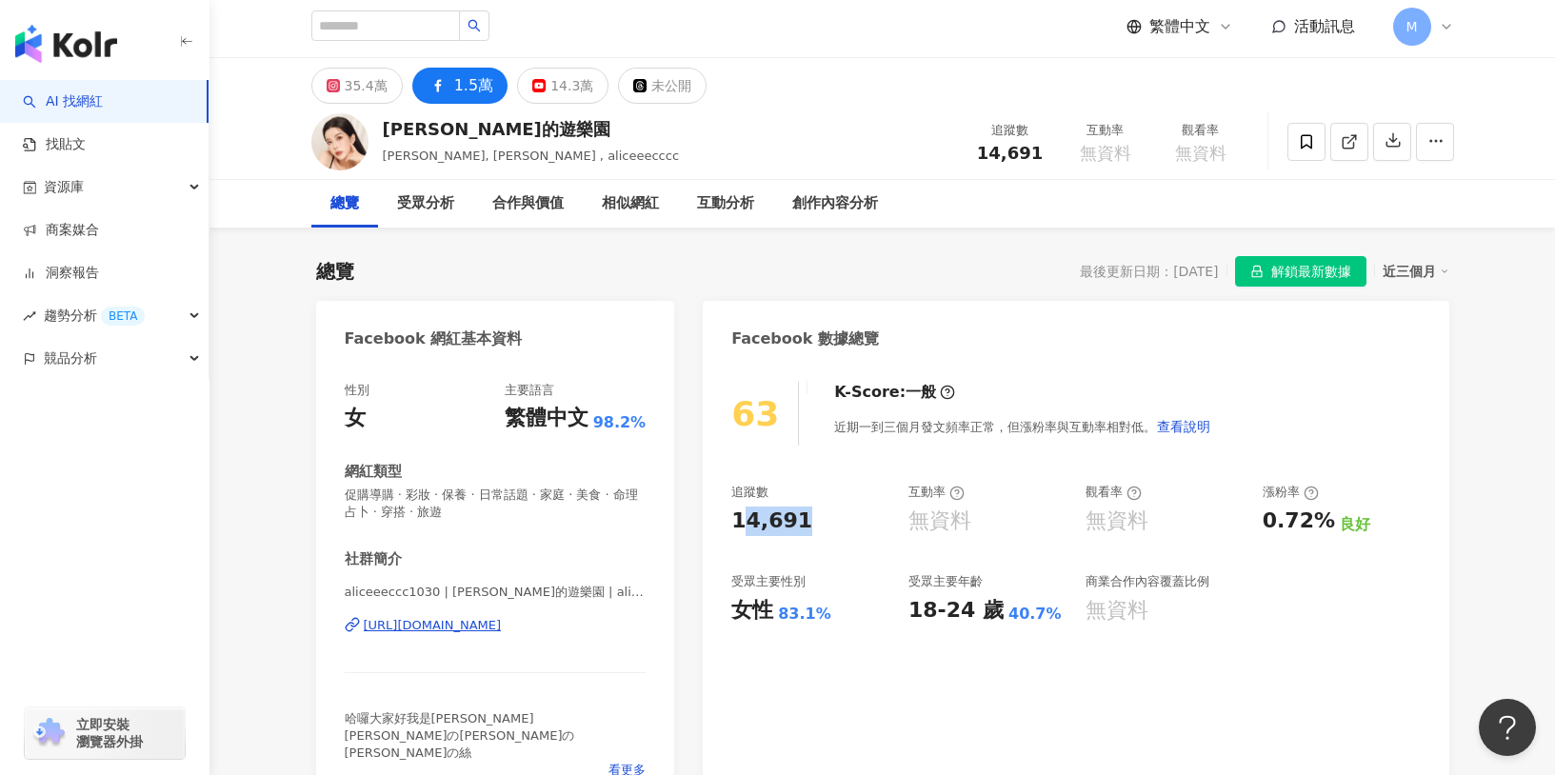
drag, startPoint x: 800, startPoint y: 518, endPoint x: 819, endPoint y: 518, distance: 19.0
click at [819, 518] on div "14,691" at bounding box center [810, 522] width 158 height 30
click at [824, 518] on div "14,691" at bounding box center [810, 522] width 158 height 30
drag, startPoint x: 727, startPoint y: 523, endPoint x: 821, endPoint y: 523, distance: 94.3
click at [821, 523] on div "63 K-Score : 一般 近期一到三個月發文頻率正常，但漲粉率與互動率相對低。 查看說明 追蹤數 14,691 互動率 無資料 觀看率 無資料 漲粉率 …" at bounding box center [1076, 585] width 746 height 445
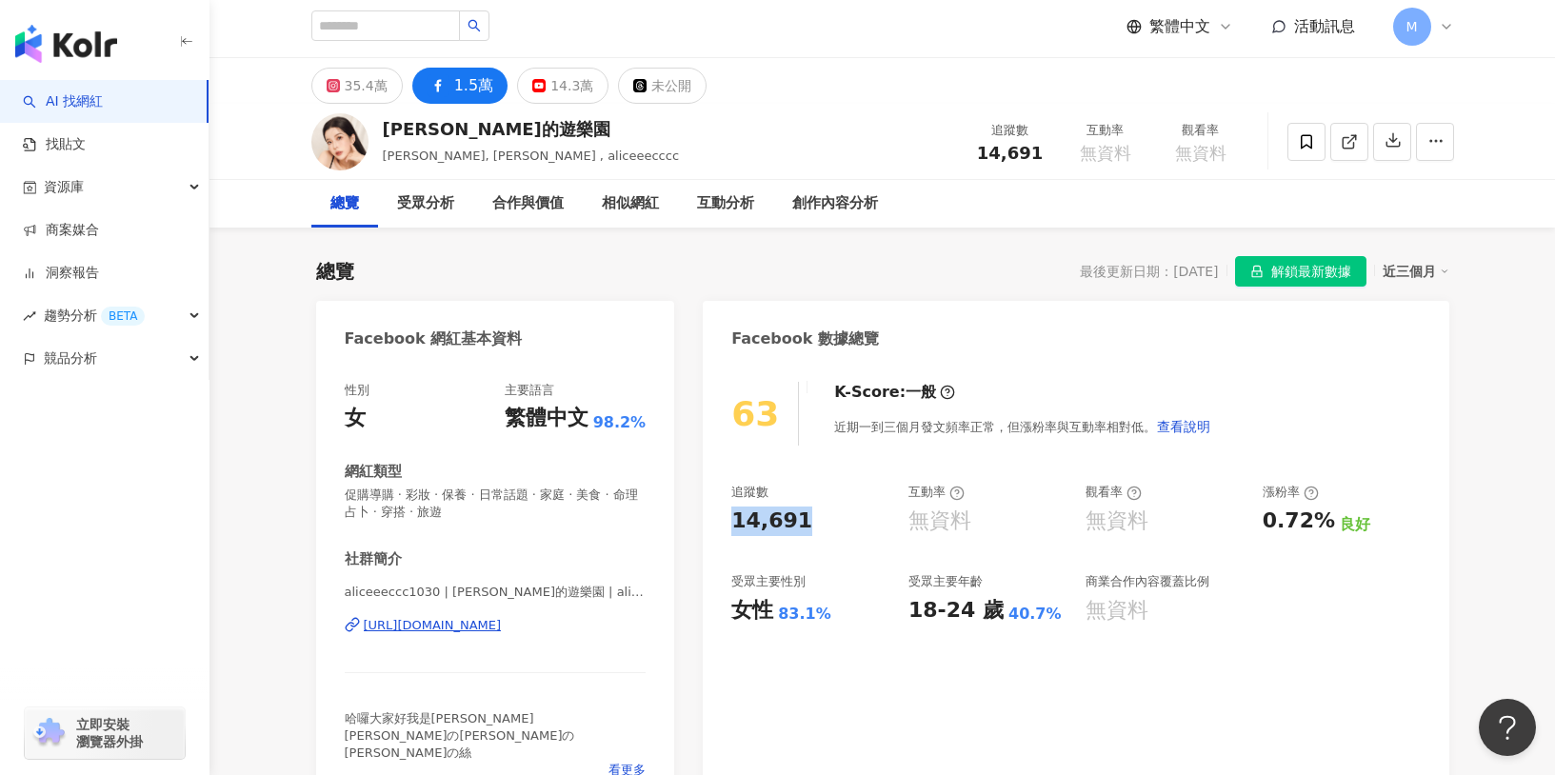
copy div "14,691"
click at [570, 83] on div "14.3萬" at bounding box center [571, 85] width 43 height 27
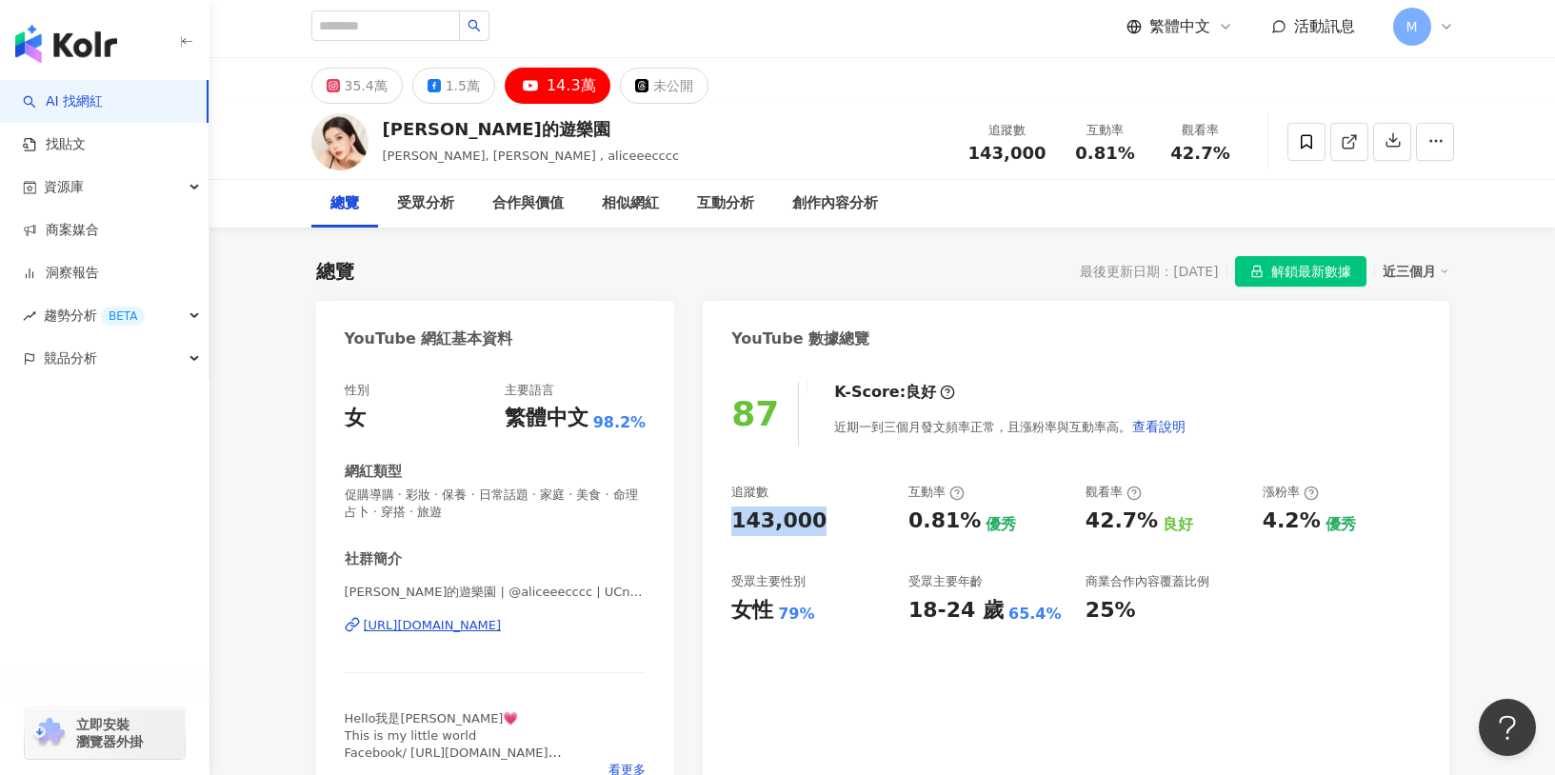
drag, startPoint x: 728, startPoint y: 521, endPoint x: 836, endPoint y: 525, distance: 108.6
click at [836, 525] on div "87 K-Score : 良好 近期一到三個月發文頻率正常，且漲粉率與互動率高。 查看說明 追蹤數 143,000 互動率 0.81% 優秀 觀看率 42.7…" at bounding box center [1076, 585] width 746 height 445
copy div "143,000"
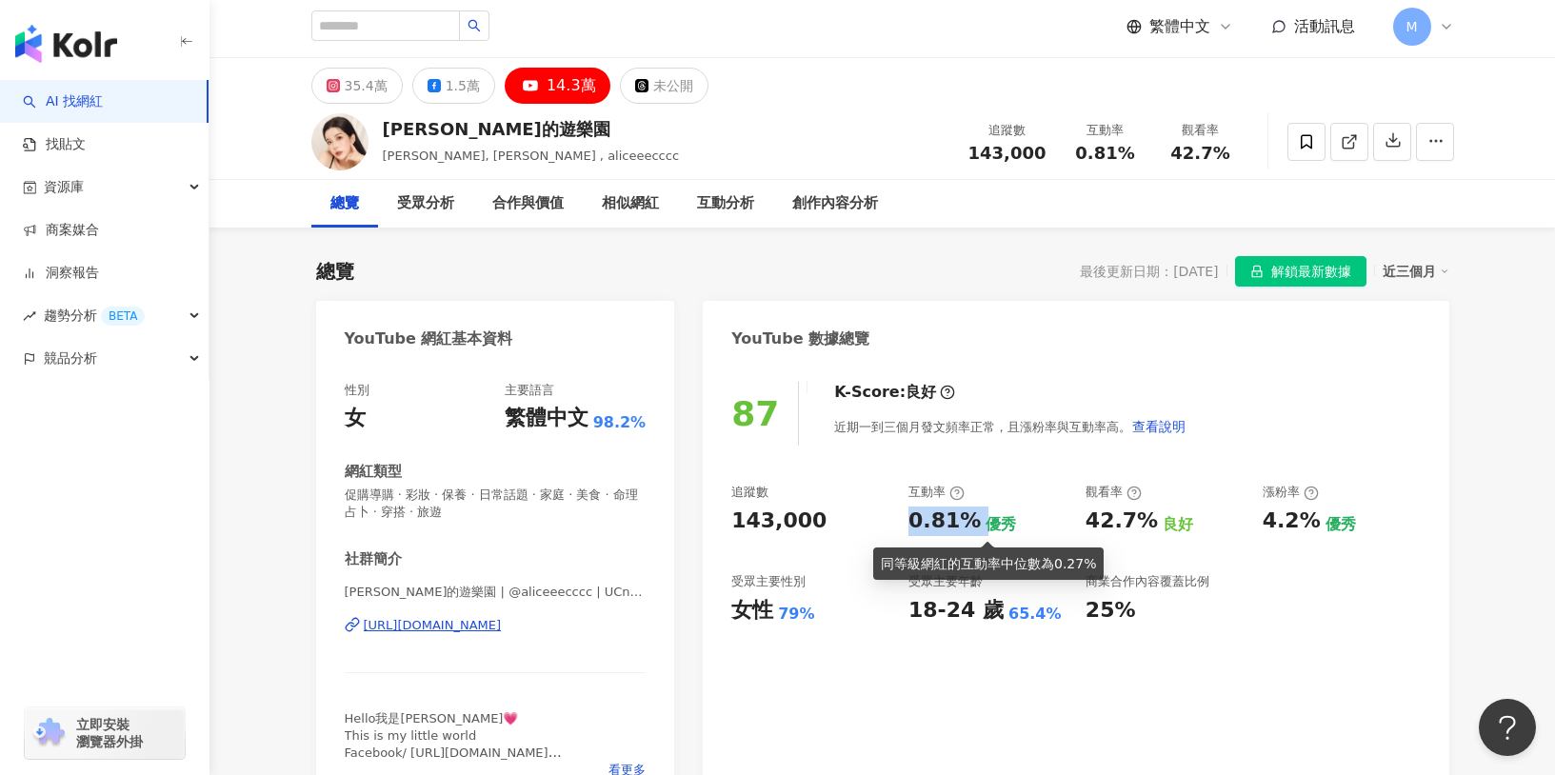
drag, startPoint x: 910, startPoint y: 526, endPoint x: 975, endPoint y: 522, distance: 64.9
click at [975, 522] on div "0.81% 優秀" at bounding box center [988, 522] width 158 height 30
copy div "0.81%"
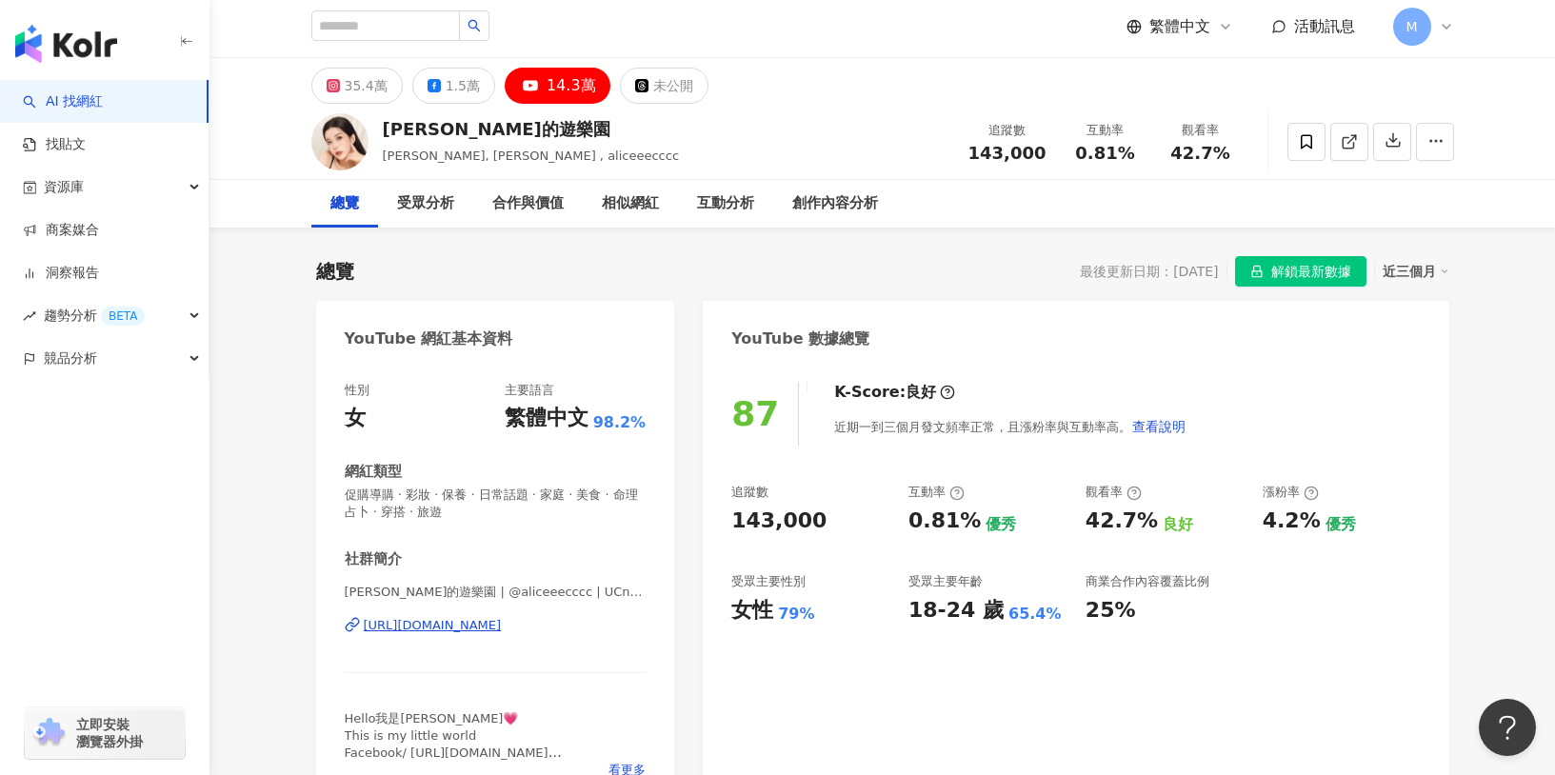
click at [1077, 511] on div "追蹤數 143,000 互動率 0.81% 優秀 觀看率 42.7% 良好 漲粉率 4.2% 優秀 受眾主要性別 女性 79% 受眾主要年齡 18-24 歲 …" at bounding box center [1075, 554] width 689 height 141
drag, startPoint x: 1077, startPoint y: 511, endPoint x: 1142, endPoint y: 517, distance: 65.0
click at [1142, 517] on div "追蹤數 143,000 互動率 0.81% 優秀 觀看率 42.7% 良好 漲粉率 4.2% 優秀 受眾主要性別 女性 79% 受眾主要年齡 18-24 歲 …" at bounding box center [1075, 554] width 689 height 141
click at [1146, 517] on div "42.7% 良好" at bounding box center [1165, 522] width 158 height 30
drag, startPoint x: 1090, startPoint y: 521, endPoint x: 1141, endPoint y: 521, distance: 50.5
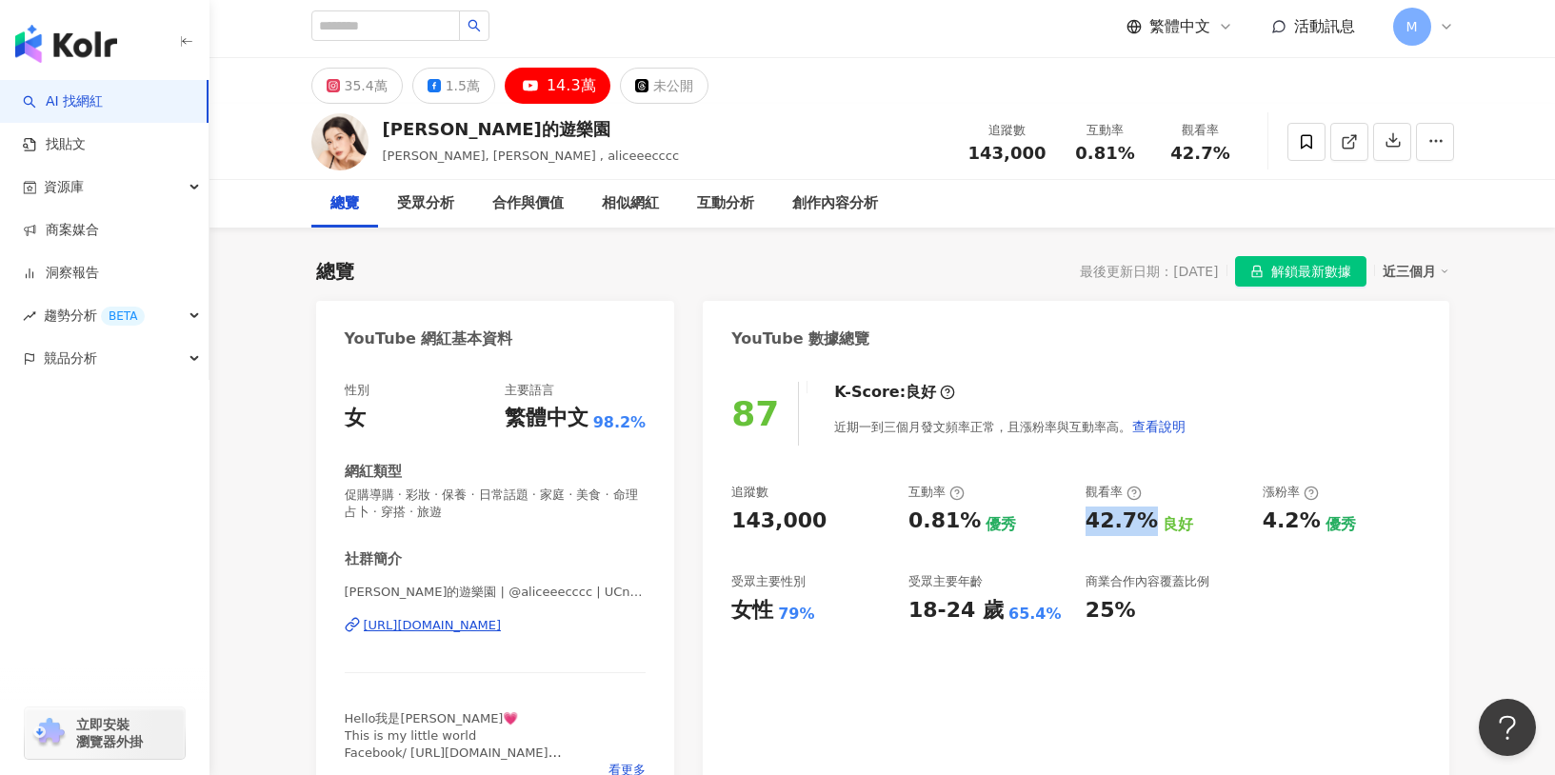
click at [1141, 521] on div "42.7%" at bounding box center [1122, 522] width 72 height 30
copy div "42.7%"
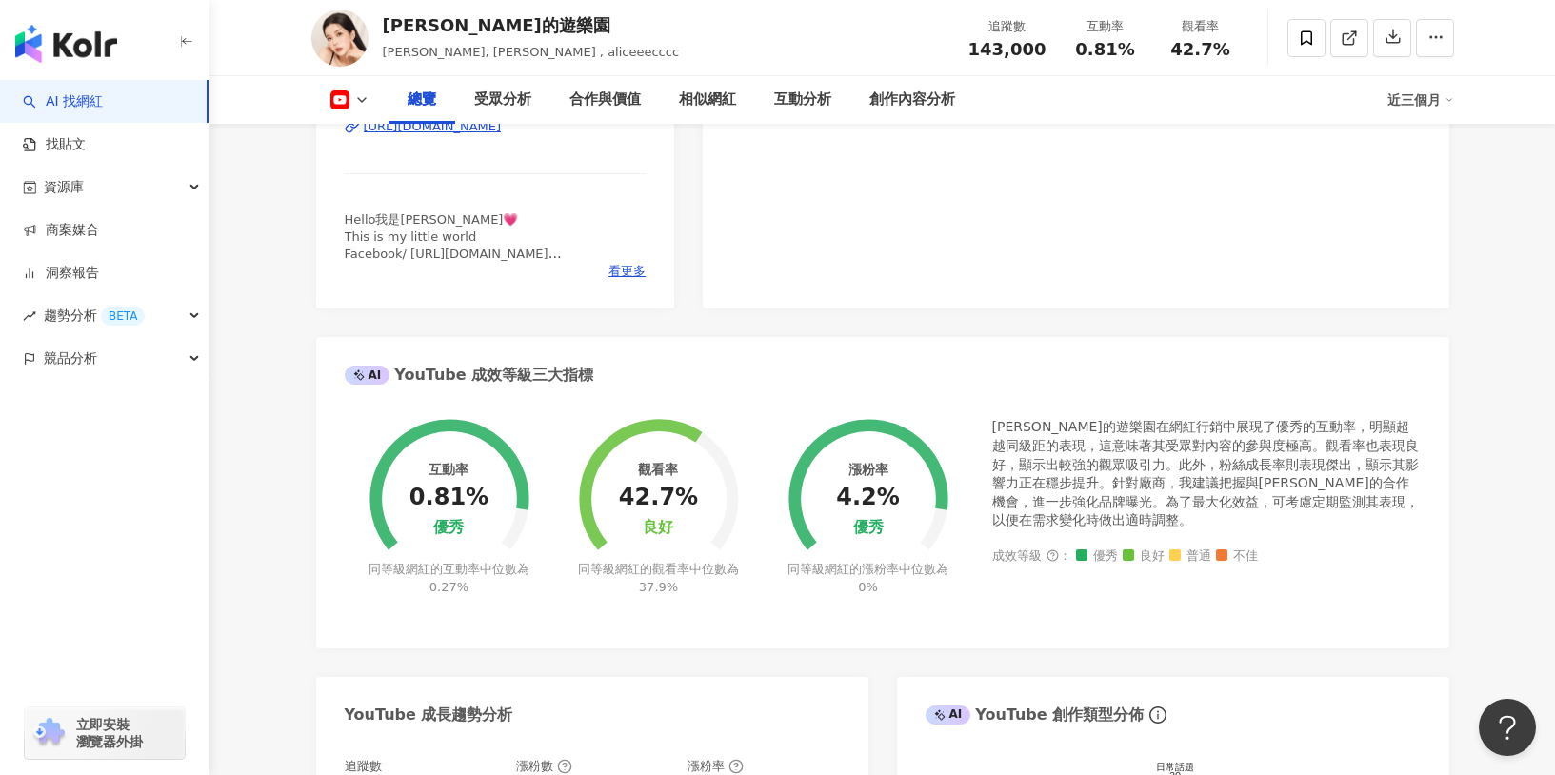
scroll to position [507, 0]
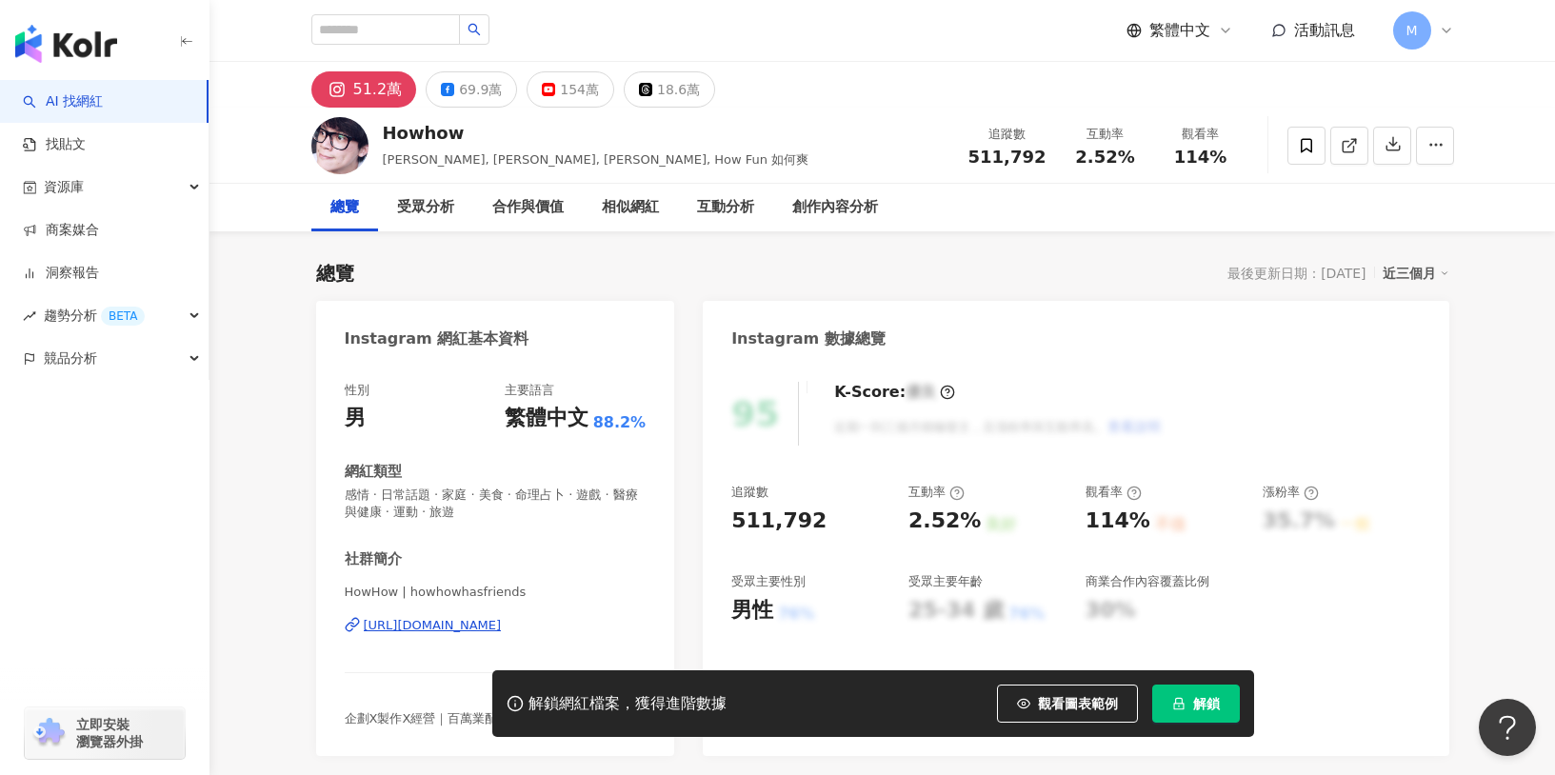
click at [1181, 703] on icon "lock" at bounding box center [1178, 704] width 10 height 12
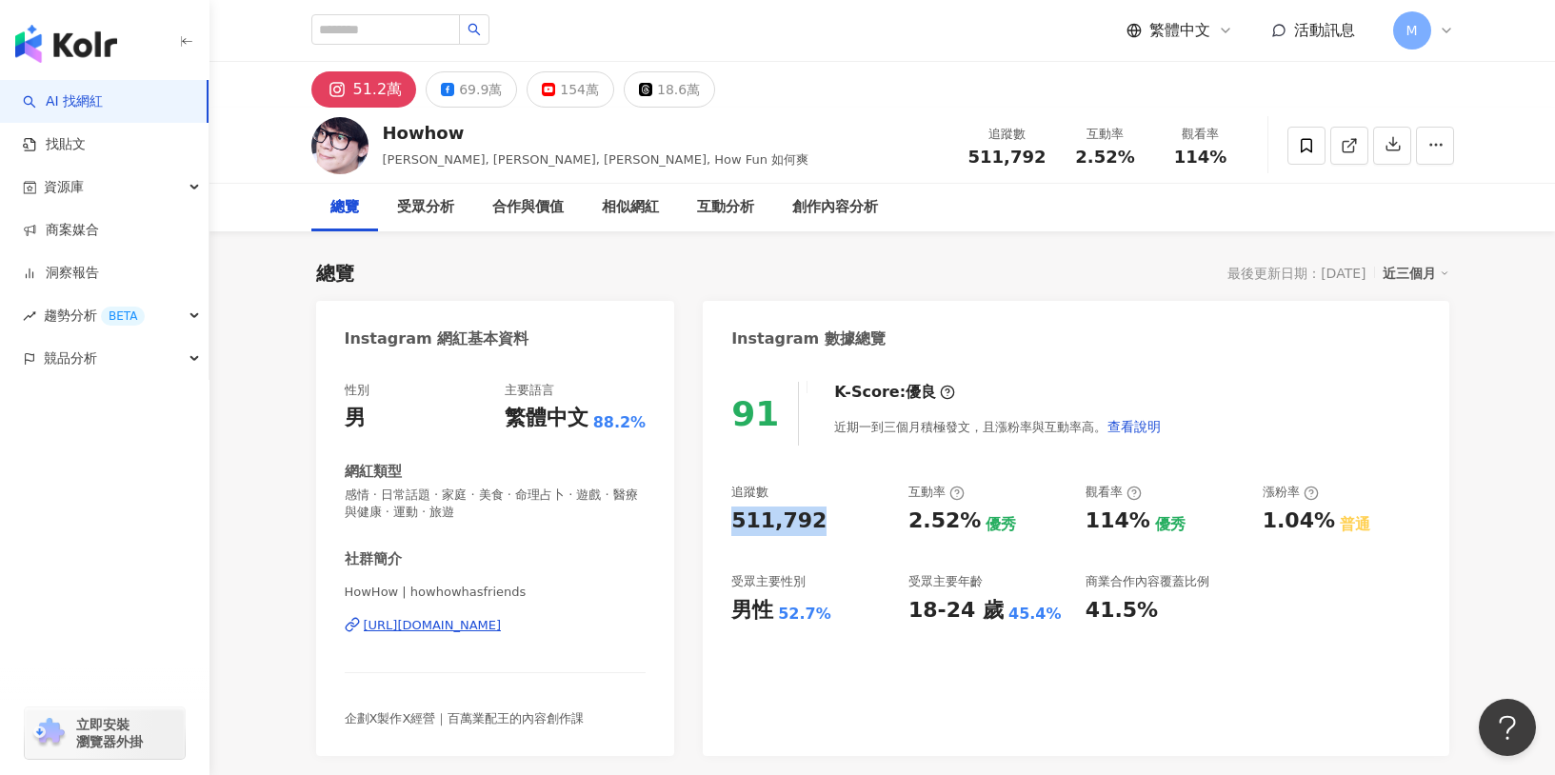
drag, startPoint x: 723, startPoint y: 514, endPoint x: 813, endPoint y: 514, distance: 90.5
click at [813, 514] on div "91 K-Score : 優良 近期一到三個月積極發文，且漲粉率與互動率高。 查看說明 追蹤數 511,792 互動率 2.52% 優秀 觀看率 114% 優…" at bounding box center [1076, 559] width 746 height 393
copy div "511,792"
click at [911, 493] on div "互動率" at bounding box center [937, 492] width 56 height 17
drag, startPoint x: 909, startPoint y: 523, endPoint x: 969, endPoint y: 527, distance: 60.1
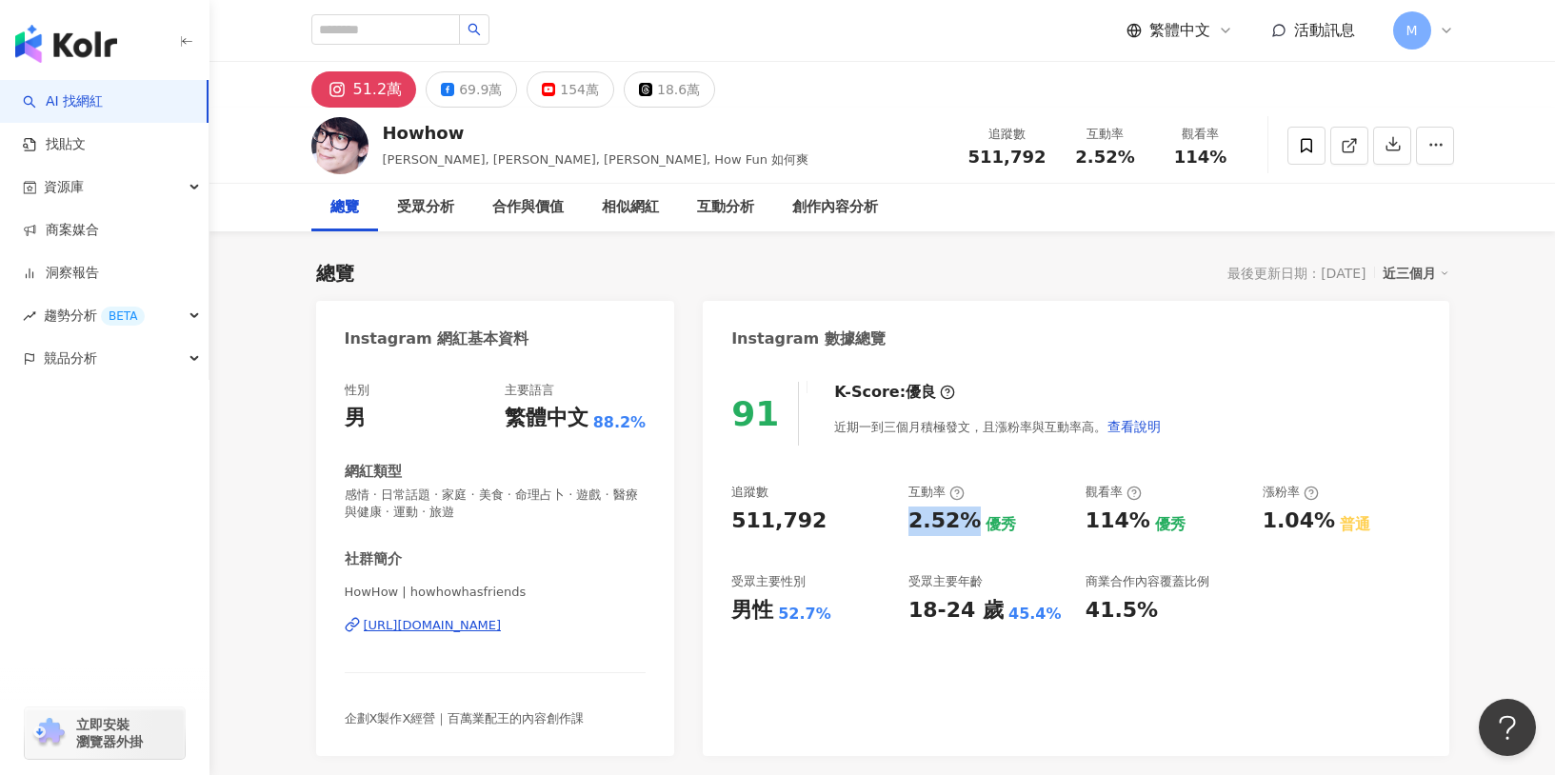
click at [969, 527] on div "2.52% 優秀" at bounding box center [988, 522] width 158 height 30
copy div "2.52%"
drag, startPoint x: 1081, startPoint y: 517, endPoint x: 1144, endPoint y: 519, distance: 62.9
click at [1144, 519] on div "追蹤數 511,792 互動率 2.52% 優秀 觀看率 114% 優秀 漲粉率 1.04% 普通 受眾主要性別 男性 52.7% 受眾主要年齡 18-24 …" at bounding box center [1075, 554] width 689 height 141
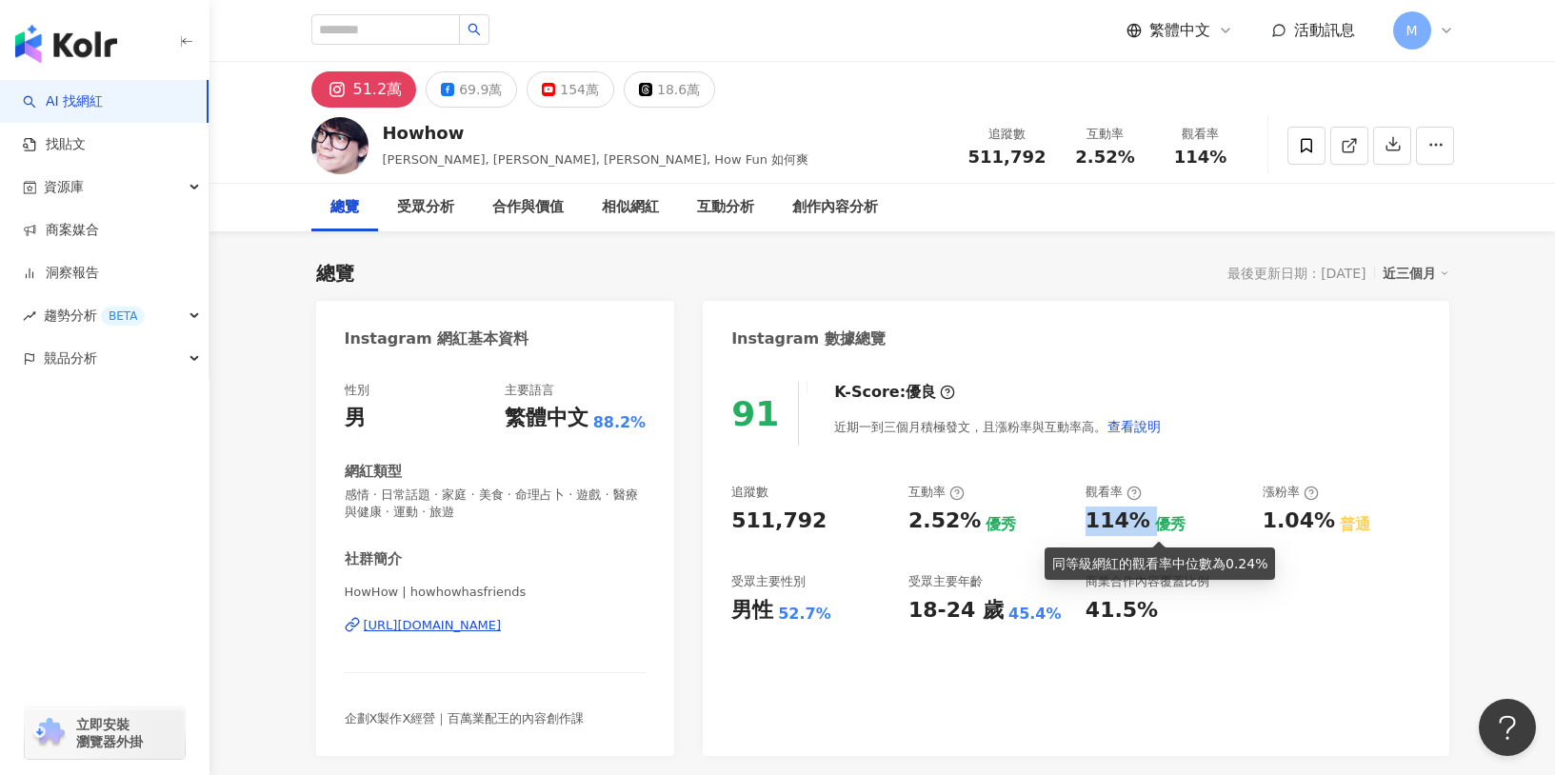
copy div "114%"
click at [487, 87] on div "69.9萬" at bounding box center [480, 89] width 43 height 27
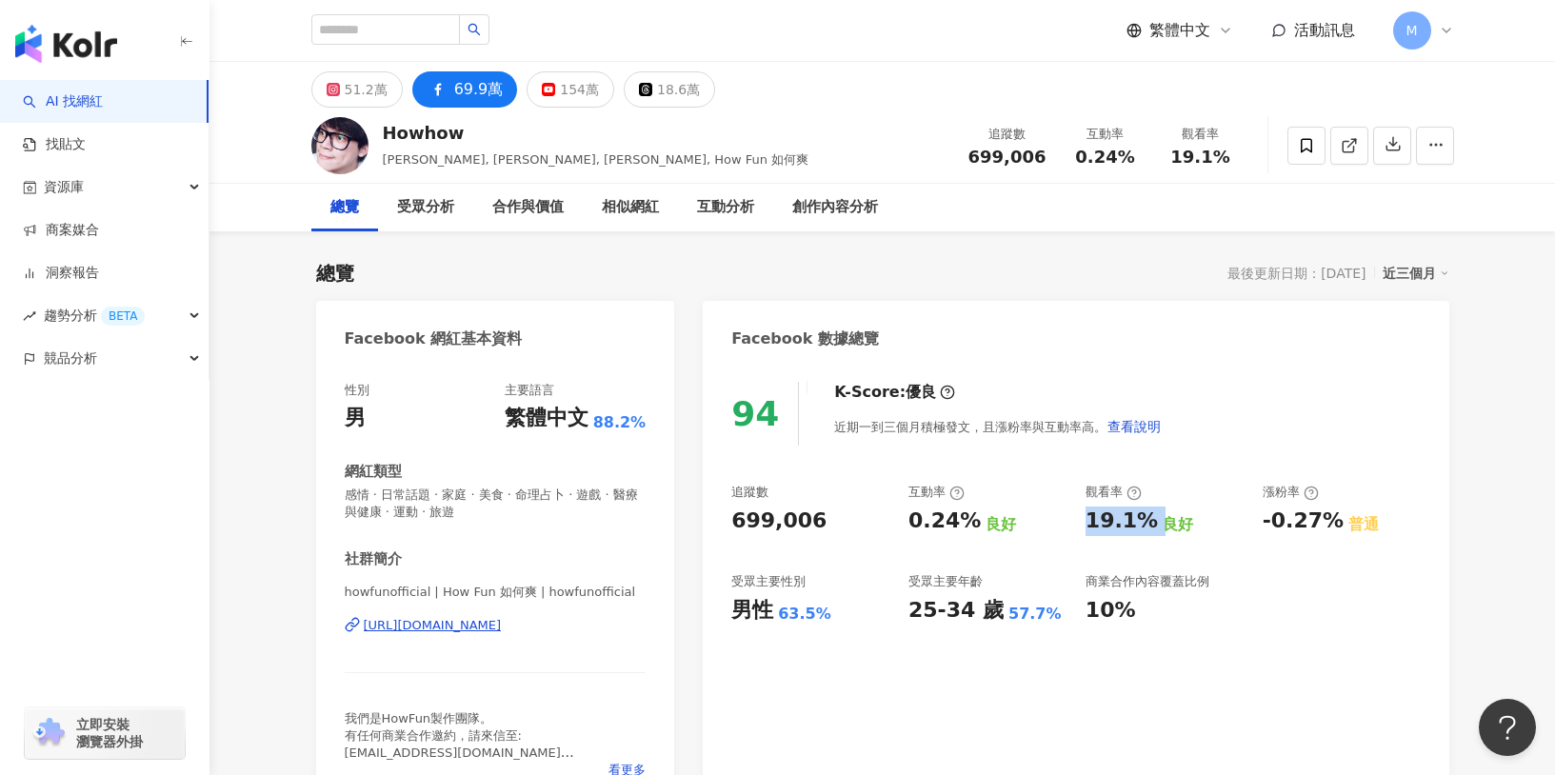
click at [793, 517] on div "94 K-Score : 優良 近期一到三個月積極發文，且漲粉率與互動率高。 查看說明 追蹤數 699,006 互動率 0.24% 良好 觀看率 19.1% …" at bounding box center [1076, 585] width 746 height 445
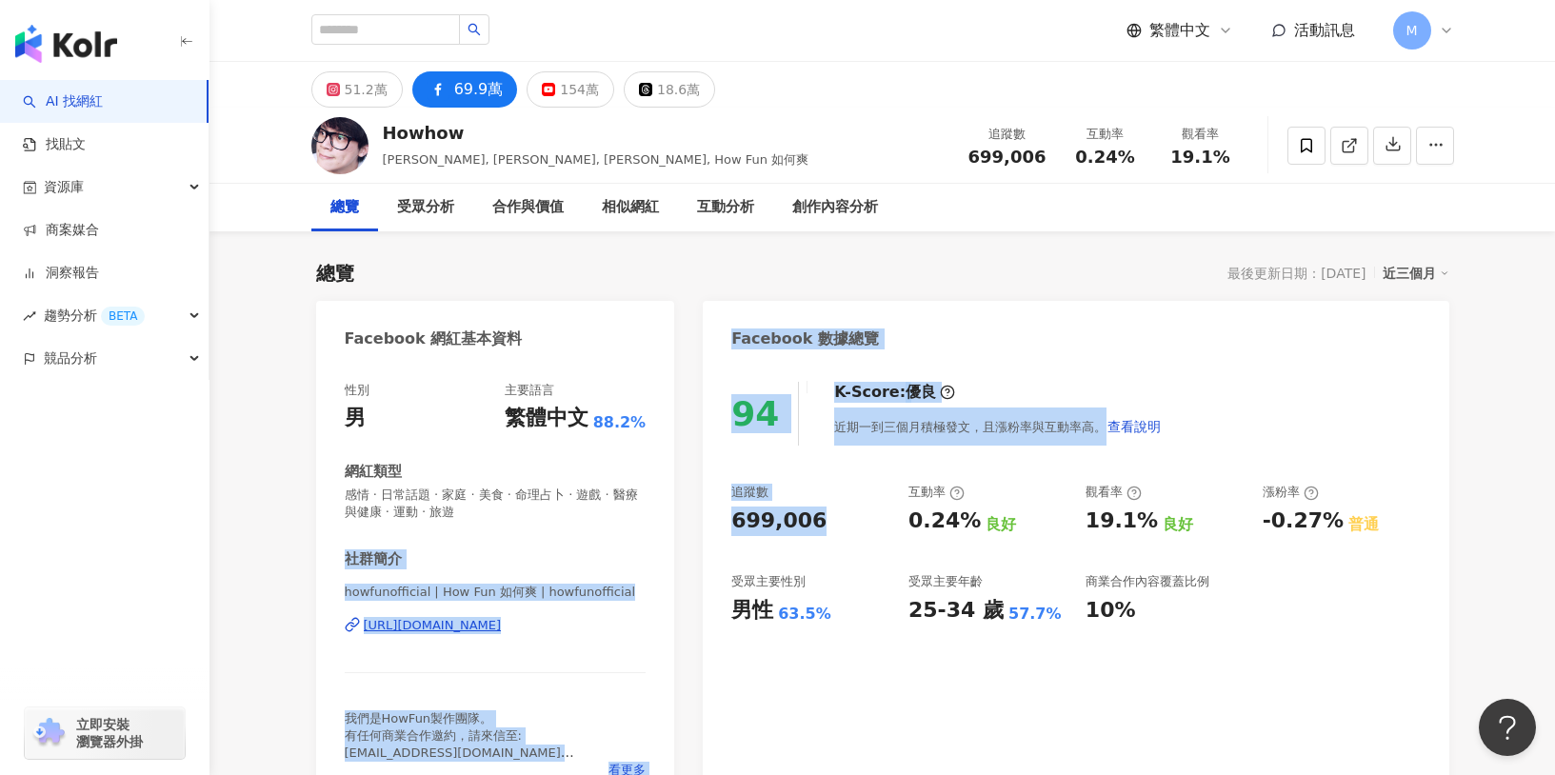
drag, startPoint x: 822, startPoint y: 523, endPoint x: 687, endPoint y: 521, distance: 135.2
click at [749, 508] on div "699,006" at bounding box center [778, 522] width 95 height 30
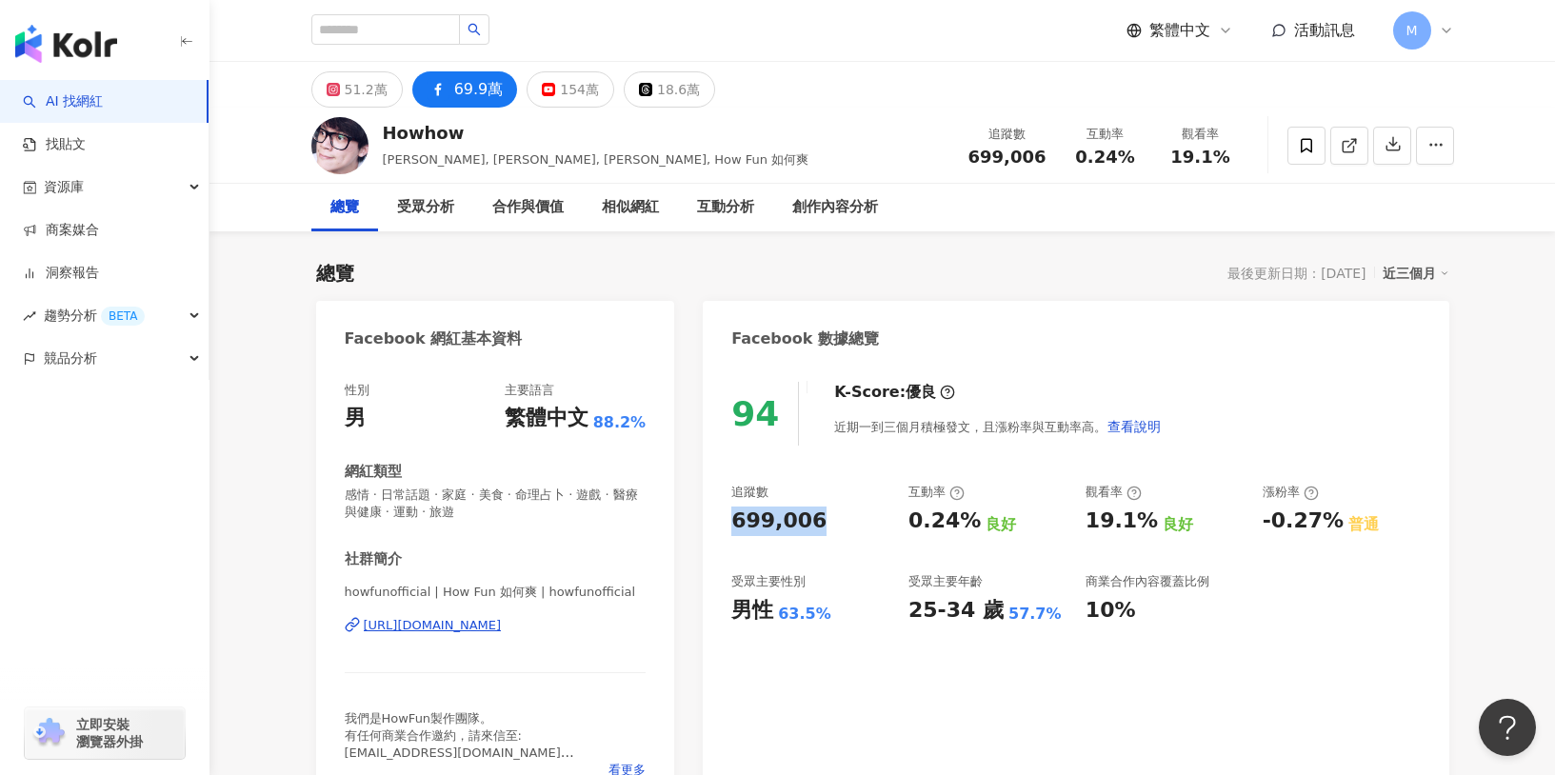
drag, startPoint x: 729, startPoint y: 522, endPoint x: 810, endPoint y: 523, distance: 81.9
click at [810, 523] on div "94 K-Score : 優良 近期一到三個月積極發文，且漲粉率與互動率高。 查看說明 追蹤數 699,006 互動率 0.24% 良好 觀看率 19.1% …" at bounding box center [1076, 585] width 746 height 445
copy div "699,006"
click at [345, 100] on div "51.2萬" at bounding box center [366, 89] width 43 height 27
click at [351, 78] on button "51.2萬" at bounding box center [356, 89] width 91 height 36
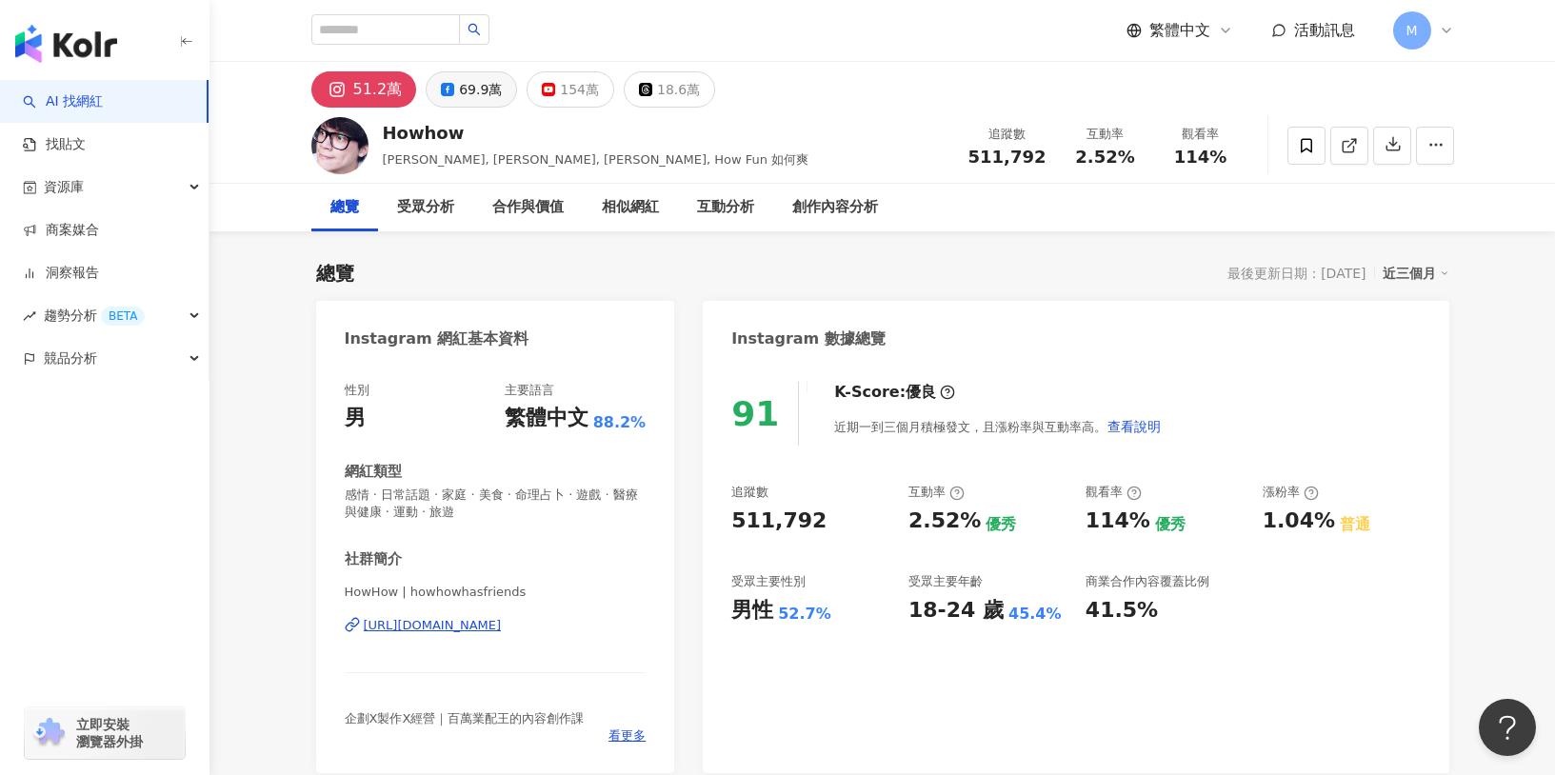
click at [488, 89] on div "69.9萬" at bounding box center [480, 89] width 43 height 27
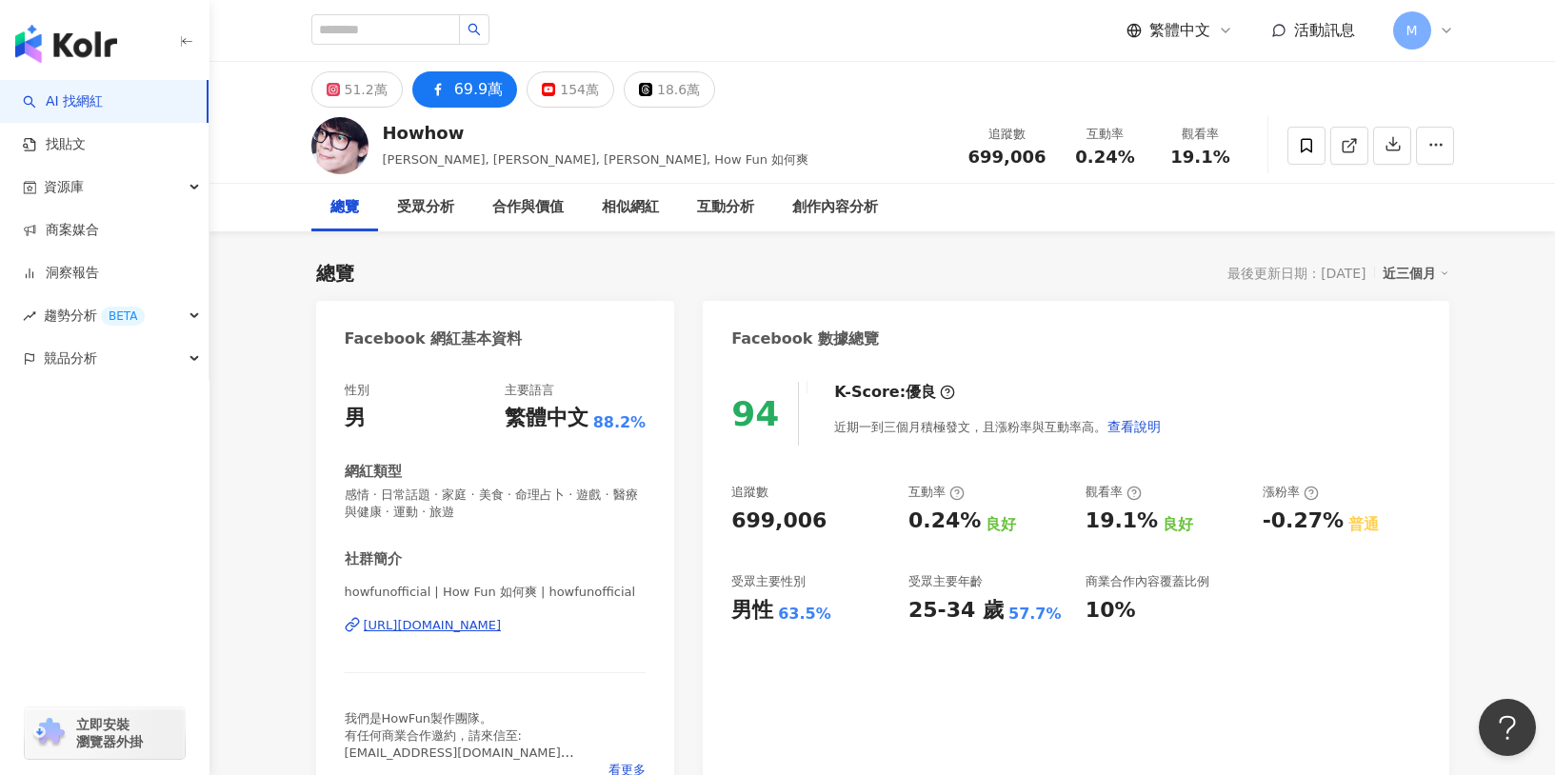
copy div "[URL][DOMAIN_NAME]"
drag, startPoint x: 881, startPoint y: 520, endPoint x: 966, endPoint y: 524, distance: 84.8
click at [966, 524] on div "追蹤數 699,006 互動率 0.24% 良好 觀看率 19.1% 良好 漲粉率 -0.27% 普通 受眾主要性別 男性 63.5% 受眾主要年齡 25-3…" at bounding box center [1075, 554] width 689 height 141
click at [966, 524] on div "0.24%" at bounding box center [945, 522] width 72 height 30
drag, startPoint x: 919, startPoint y: 523, endPoint x: 973, endPoint y: 529, distance: 54.7
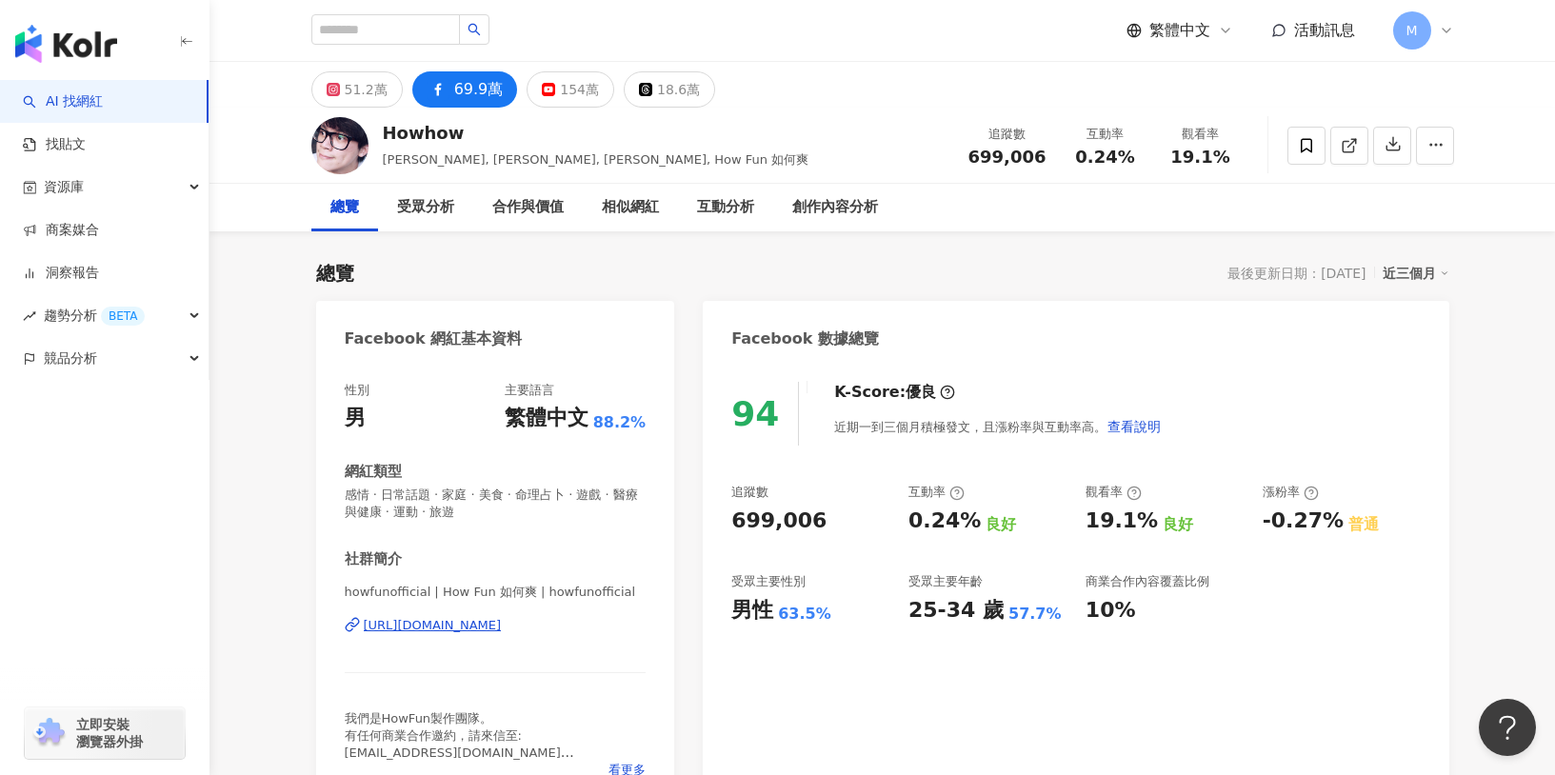
click at [973, 529] on div "追蹤數 699,006 互動率 0.24% 良好 觀看率 19.1% 良好 漲粉率 -0.27% 普通 受眾主要性別 男性 63.5% 受眾主要年齡 25-3…" at bounding box center [1075, 554] width 689 height 141
drag, startPoint x: 904, startPoint y: 523, endPoint x: 971, endPoint y: 527, distance: 67.7
click at [971, 527] on div "追蹤數 699,006 互動率 0.24% 良好 觀看率 19.1% 良好 漲粉率 -0.27% 普通 受眾主要性別 男性 63.5% 受眾主要年齡 25-3…" at bounding box center [1075, 554] width 689 height 141
copy div "0.24%"
click at [1138, 510] on div "追蹤數 699,006 互動率 0.24% 良好 觀看率 19.1% 良好 漲粉率 -0.27% 普通 受眾主要性別 男性 63.5% 受眾主要年齡 25-3…" at bounding box center [1075, 554] width 689 height 141
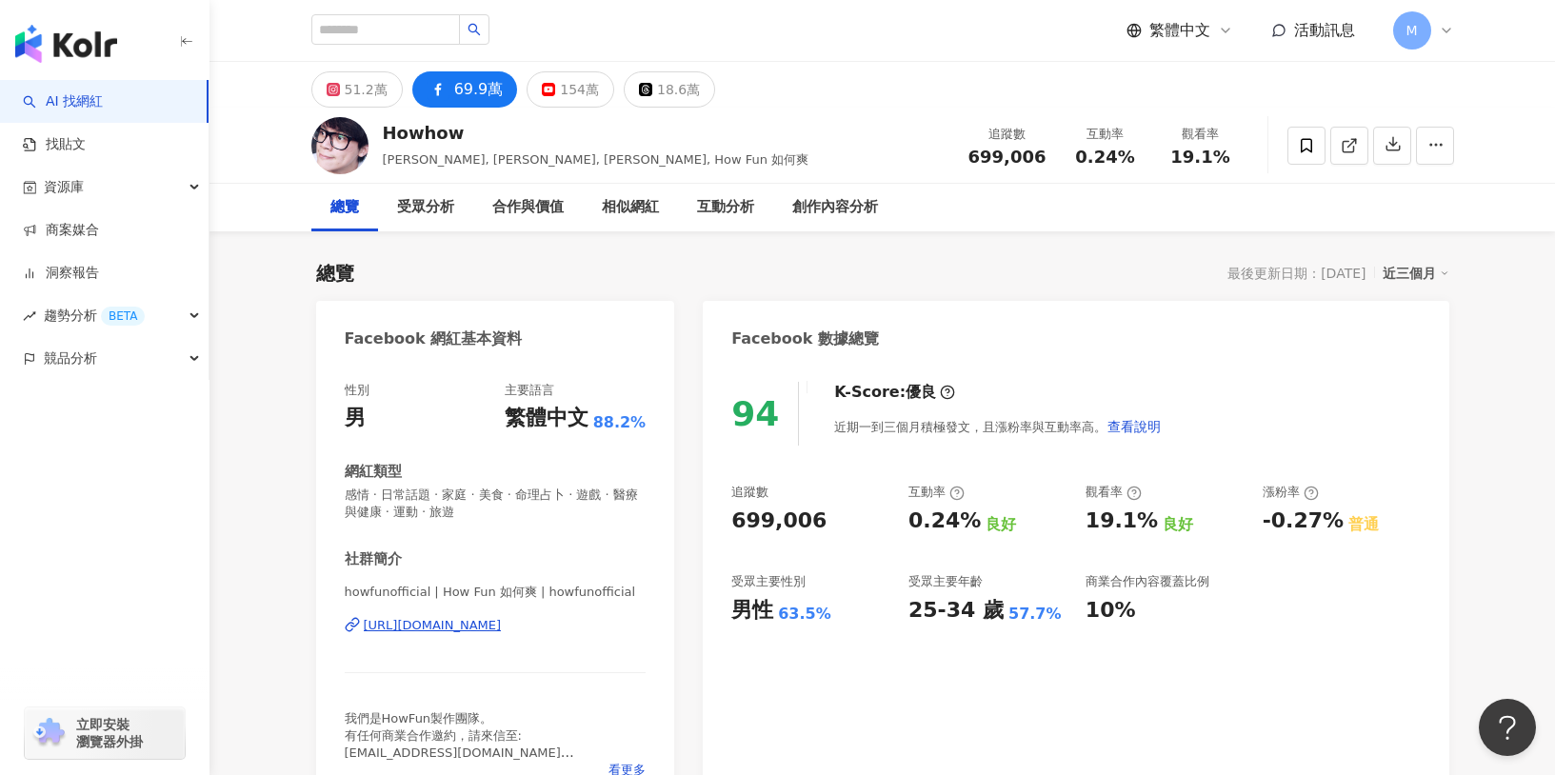
click at [1062, 521] on div "0.24% 良好" at bounding box center [988, 522] width 158 height 30
drag, startPoint x: 1069, startPoint y: 520, endPoint x: 1163, endPoint y: 516, distance: 93.4
click at [1163, 516] on div "追蹤數 699,006 互動率 0.24% 良好 觀看率 19.1% 良好 漲粉率 -0.27% 普通 受眾主要性別 男性 63.5% 受眾主要年齡 25-3…" at bounding box center [1075, 554] width 689 height 141
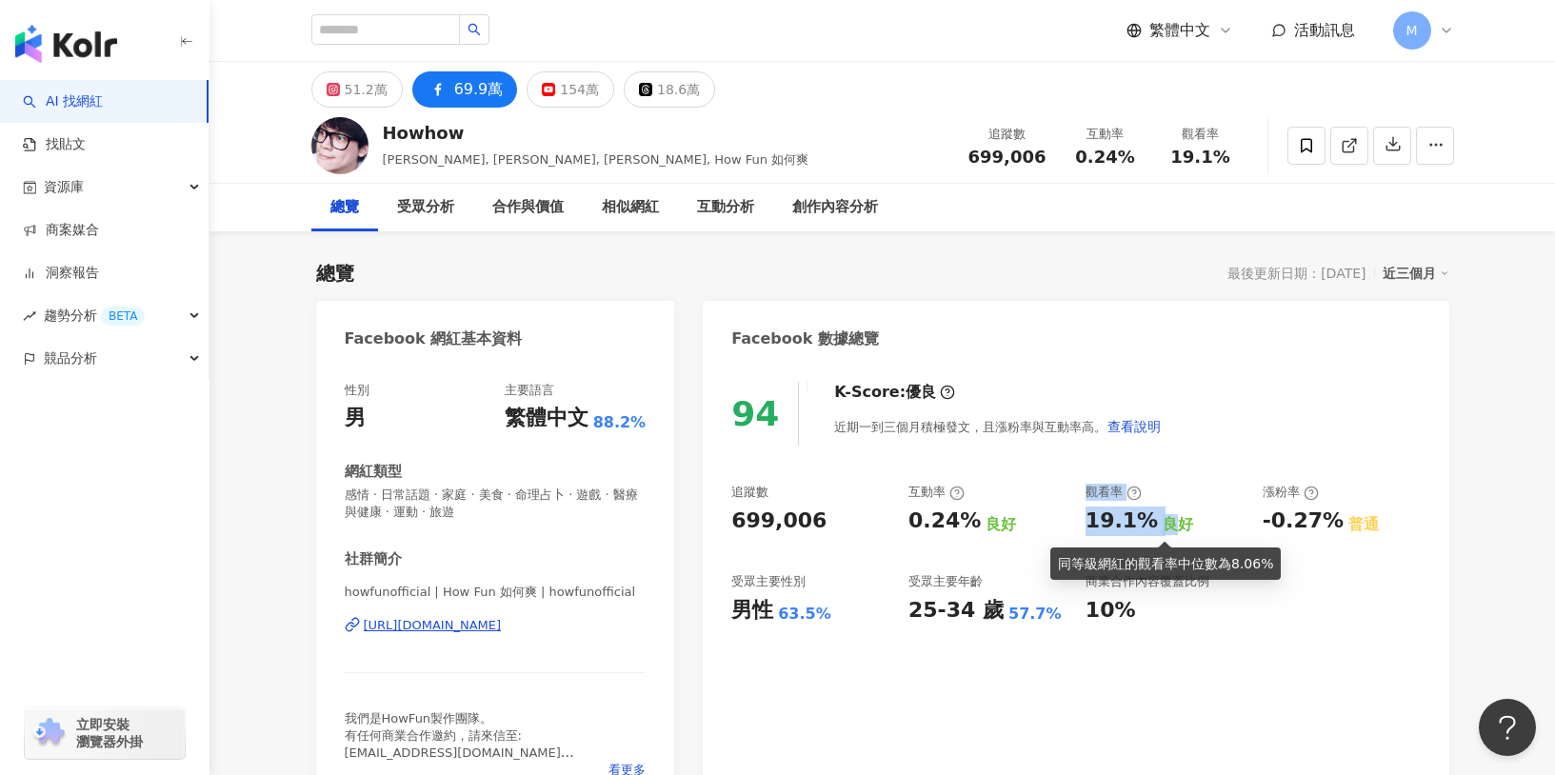
click at [1163, 519] on div "良好" at bounding box center [1178, 524] width 30 height 21
drag, startPoint x: 1147, startPoint y: 519, endPoint x: 1085, endPoint y: 521, distance: 61.9
click at [1086, 521] on div "19.1% 良好" at bounding box center [1165, 522] width 158 height 30
copy div "19.1%"
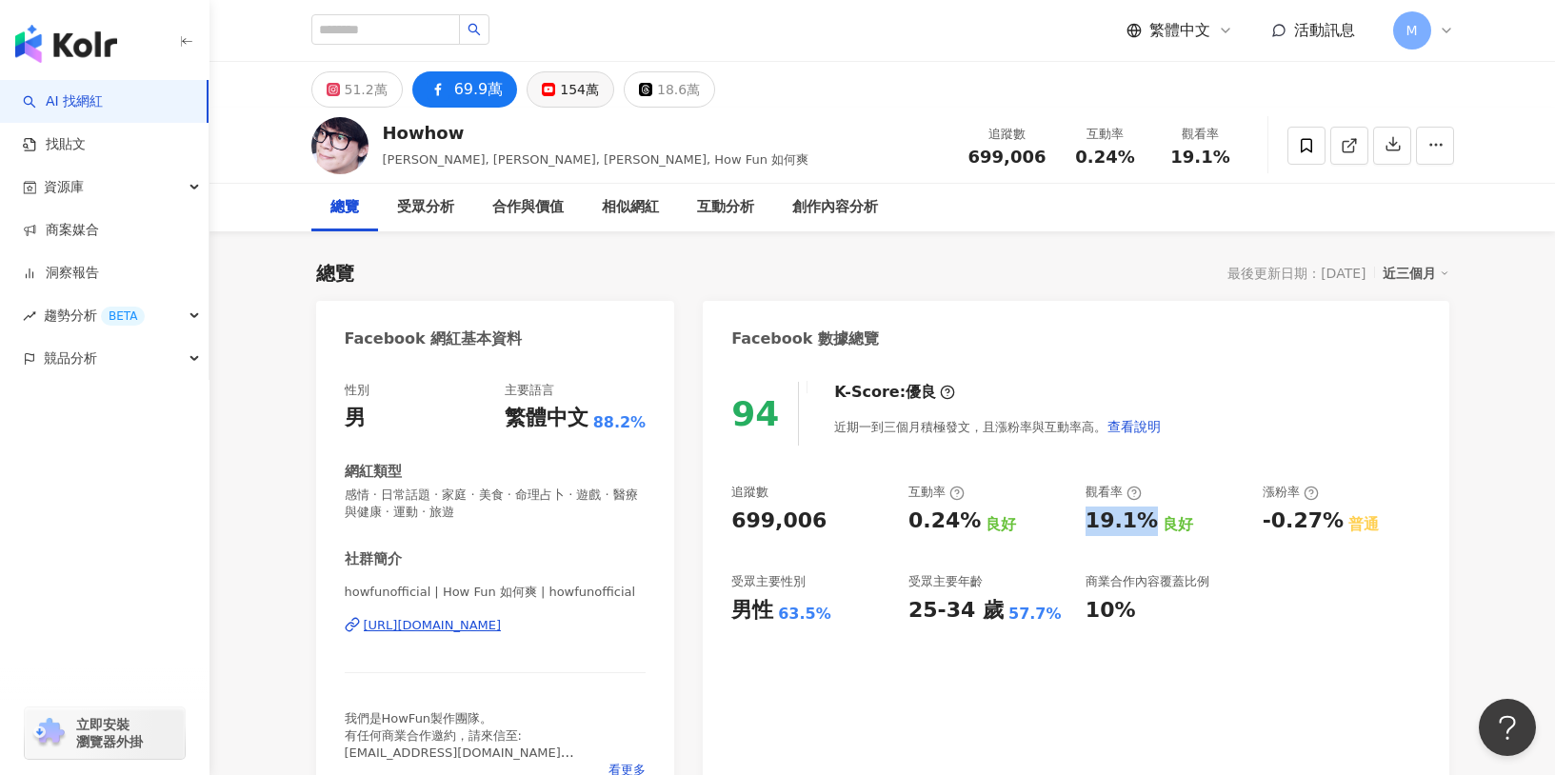
click at [562, 90] on div "154萬" at bounding box center [579, 89] width 39 height 27
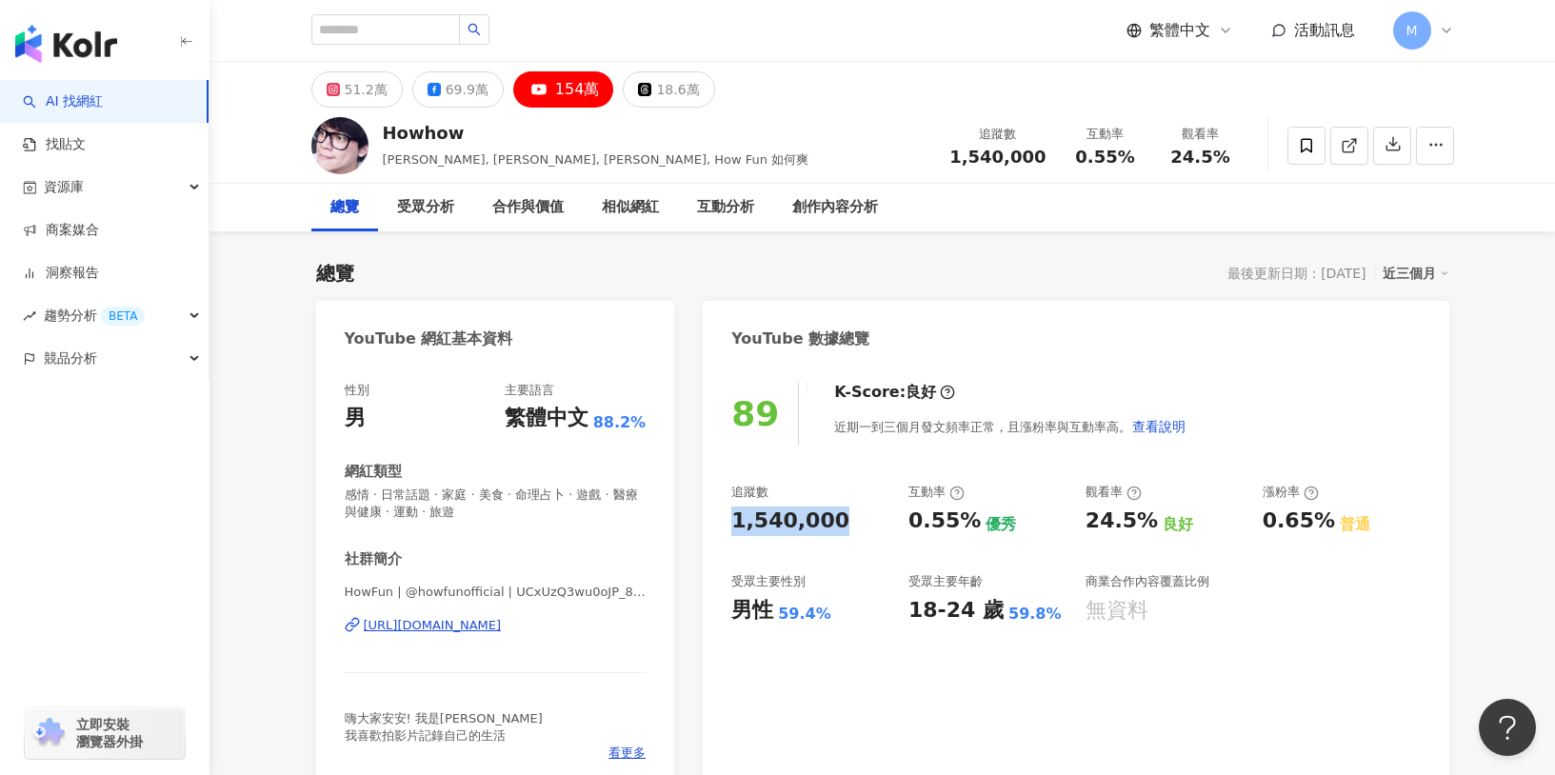
drag, startPoint x: 727, startPoint y: 522, endPoint x: 842, endPoint y: 522, distance: 115.2
click at [842, 522] on div "89 K-Score : 良好 近期一到三個月發文頻率正常，且漲粉率與互動率高。 查看說明 追蹤數 1,540,000 互動率 0.55% 優秀 觀看率 24…" at bounding box center [1076, 577] width 746 height 428
copy div "1,540,000"
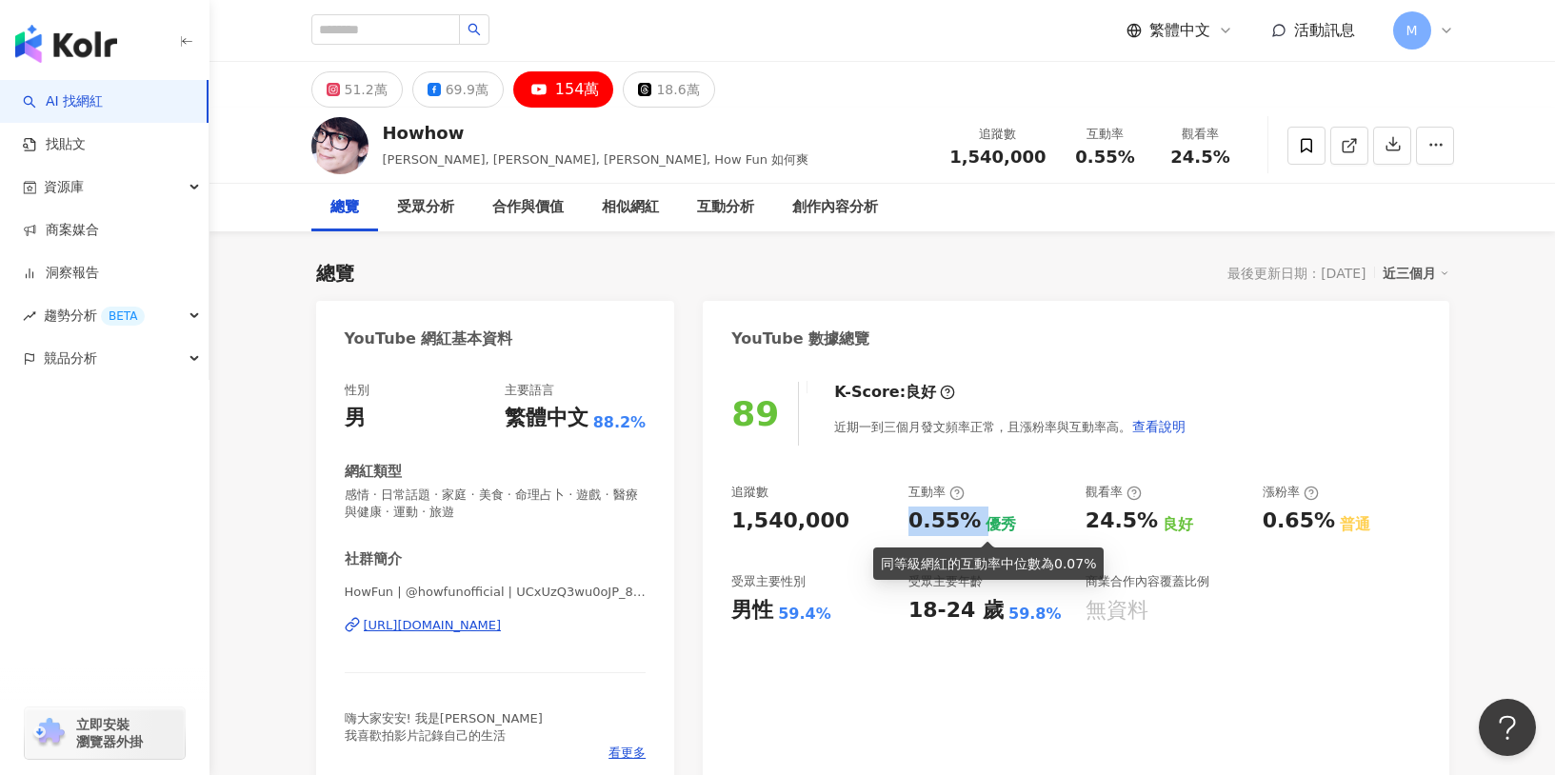
drag, startPoint x: 906, startPoint y: 519, endPoint x: 972, endPoint y: 526, distance: 67.0
click at [972, 526] on div "追蹤數 1,540,000 互動率 0.55% 優秀 觀看率 24.5% 良好 漲粉率 0.65% 普通 受眾主要性別 男性 59.4% 受眾主要年齡 18-…" at bounding box center [1075, 554] width 689 height 141
copy div "0.55%"
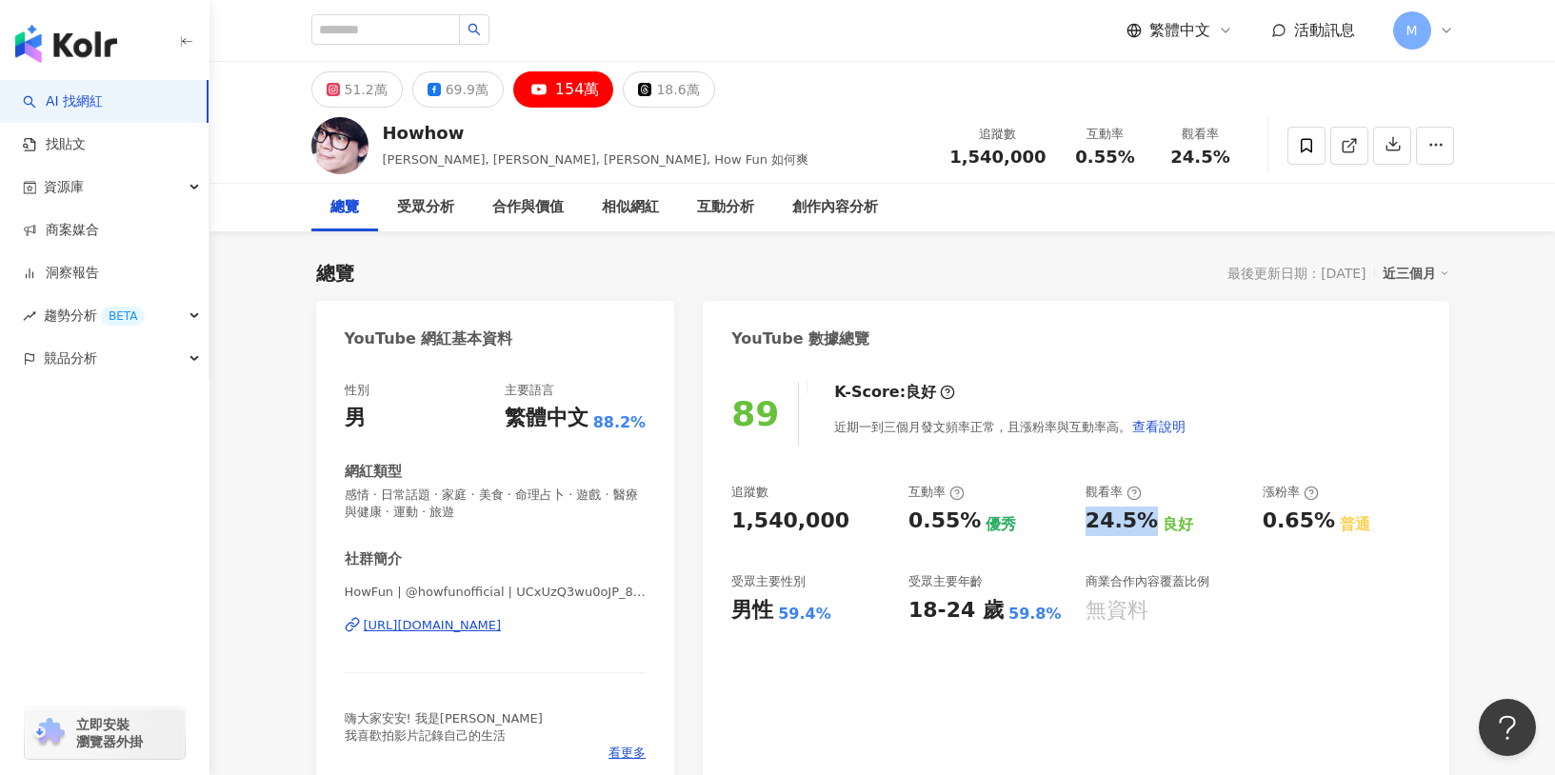
drag, startPoint x: 1079, startPoint y: 516, endPoint x: 1140, endPoint y: 521, distance: 61.1
click at [1140, 521] on div "追蹤數 1,540,000 互動率 0.55% 優秀 觀看率 24.5% 良好 漲粉率 0.65% 普通 受眾主要性別 男性 59.4% 受眾主要年齡 18-…" at bounding box center [1075, 554] width 689 height 141
copy div "24.5%"
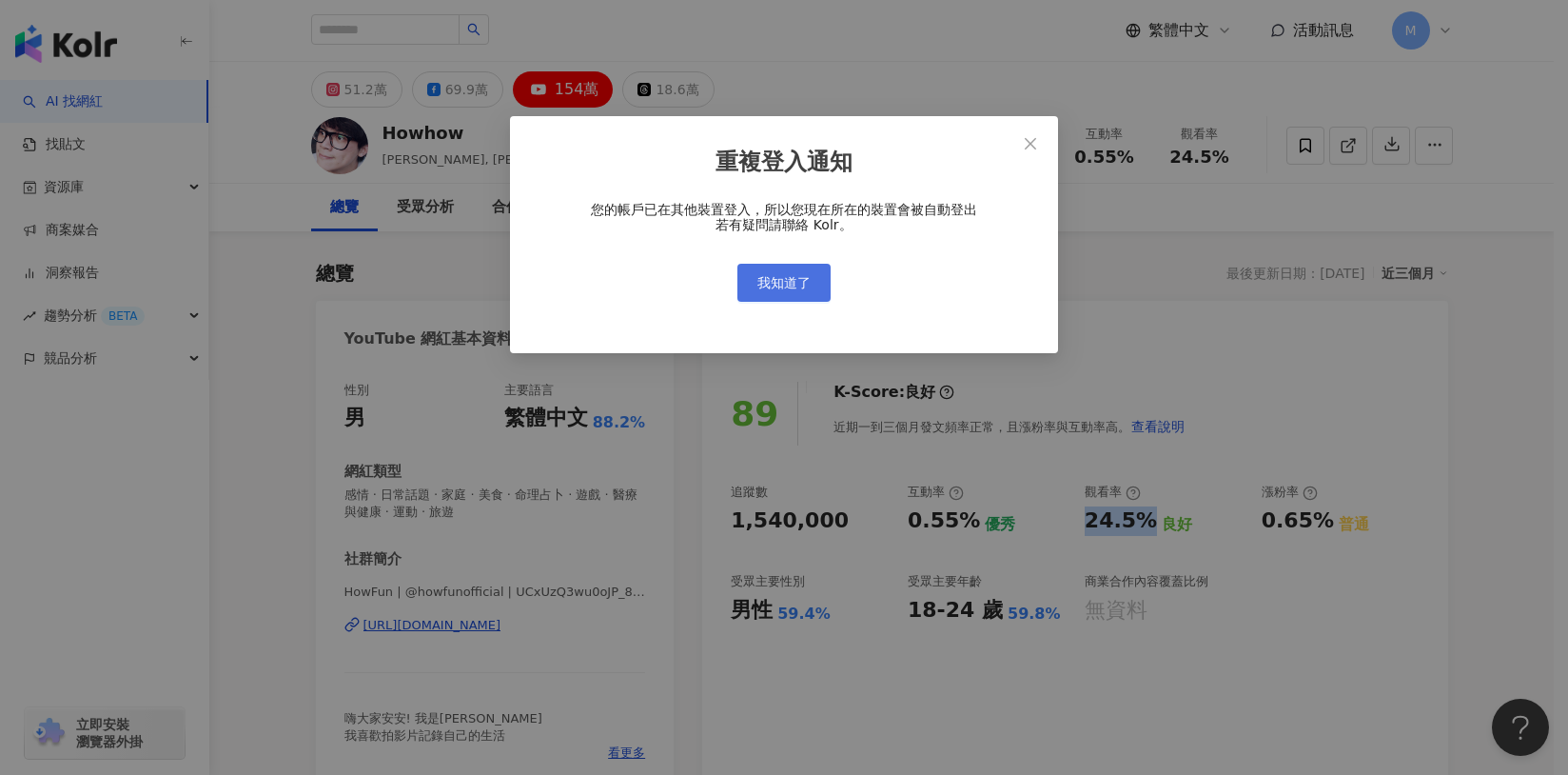
click at [779, 281] on span "我知道了" at bounding box center [784, 282] width 53 height 15
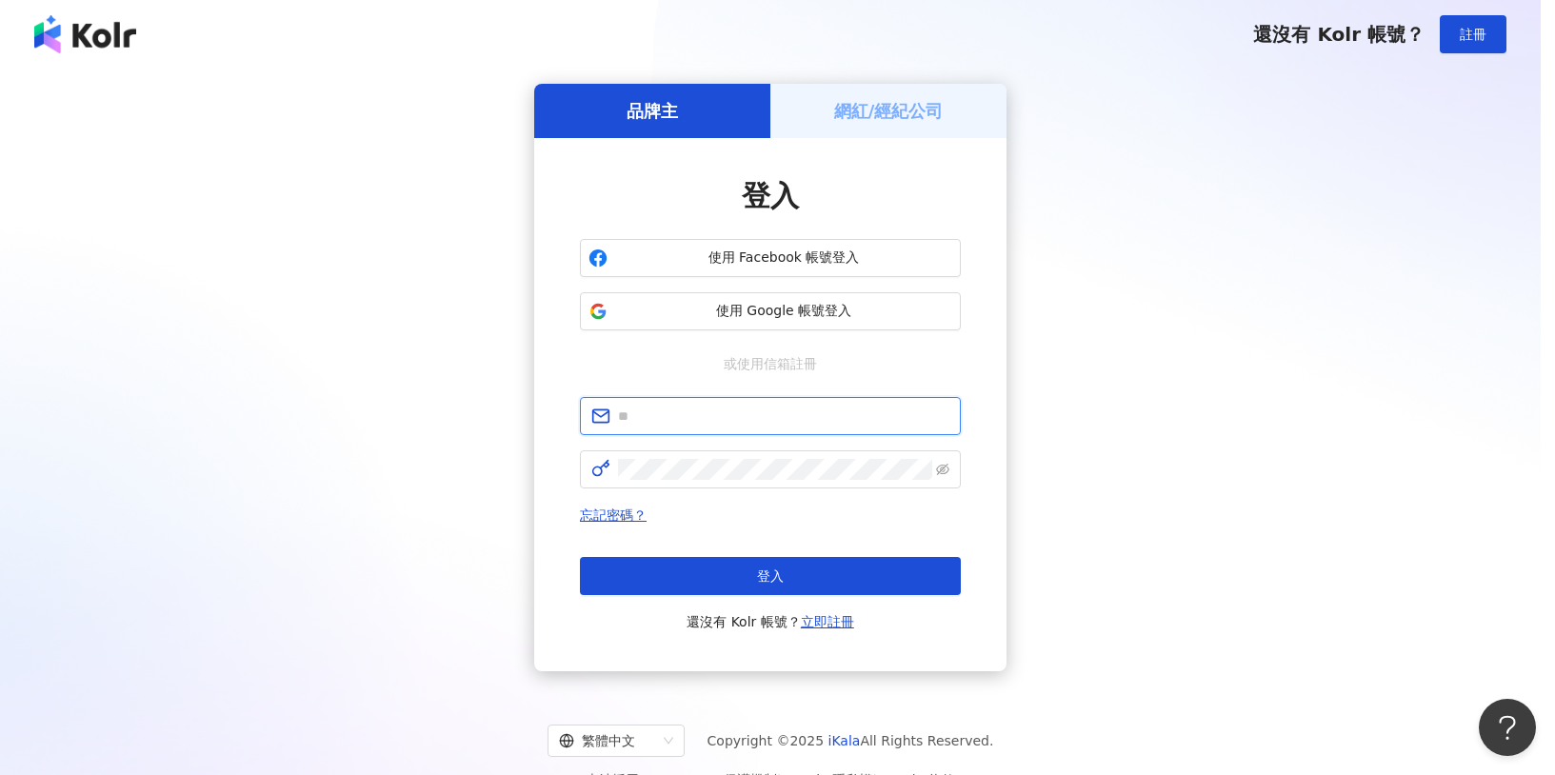
type input "**********"
